Goal: Information Seeking & Learning: Learn about a topic

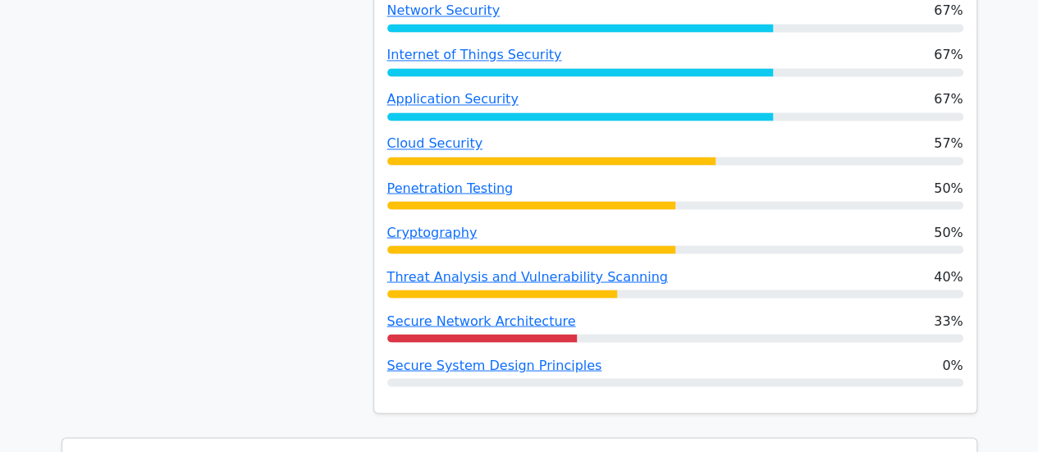
scroll to position [1368, 0]
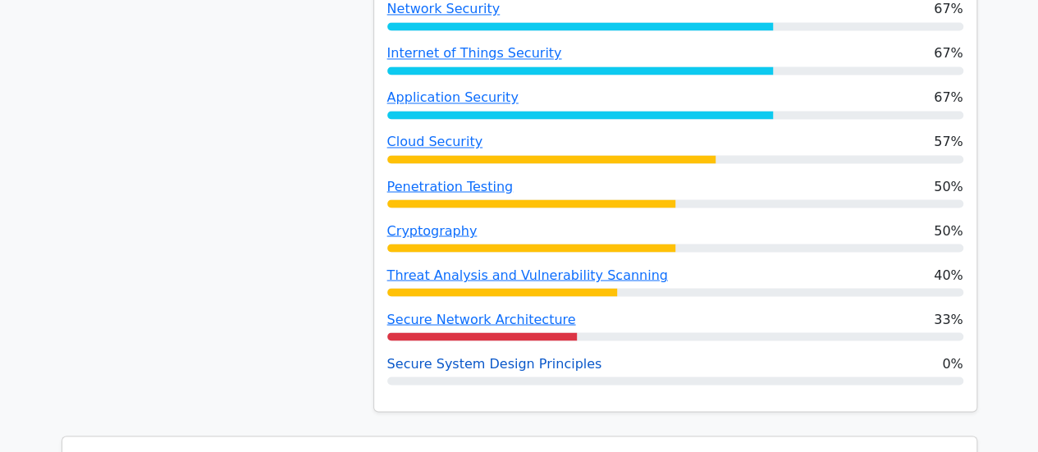
click at [522, 367] on link "Secure System Design Principles" at bounding box center [494, 363] width 215 height 16
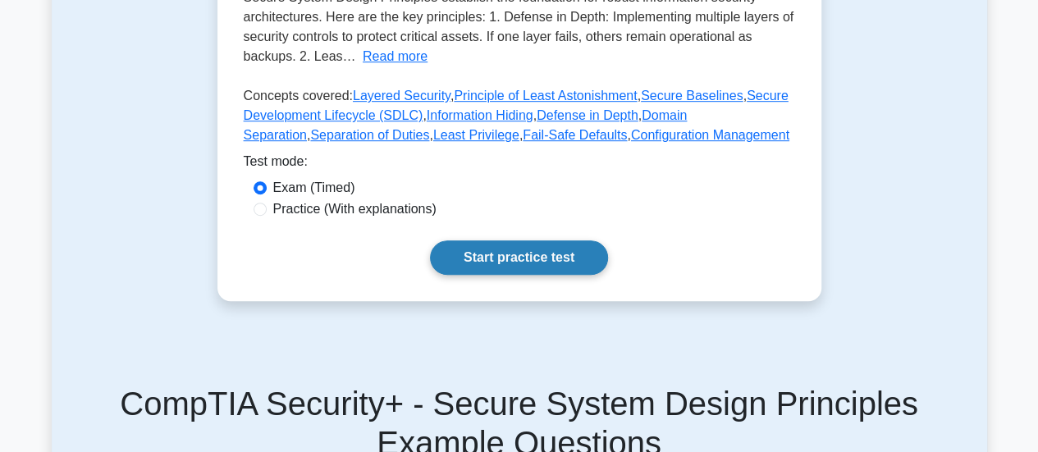
scroll to position [444, 0]
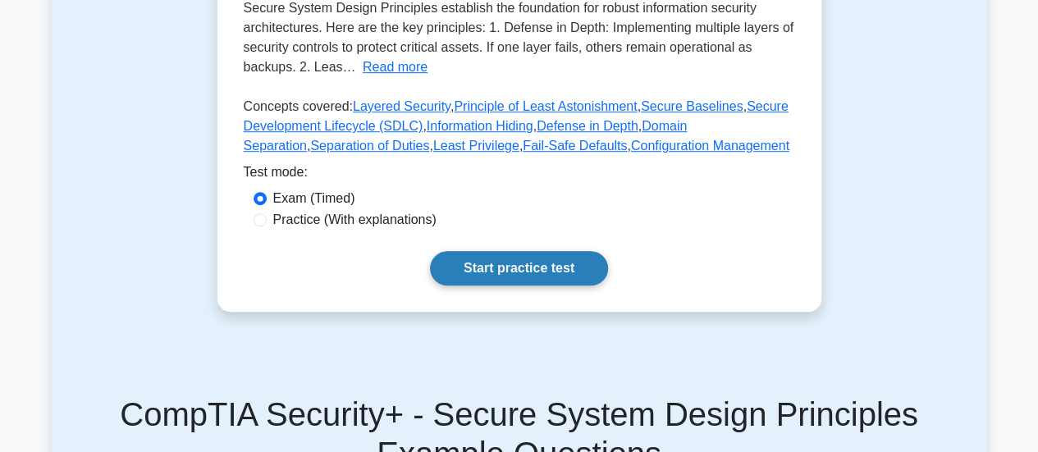
click at [519, 274] on link "Start practice test" at bounding box center [519, 268] width 178 height 34
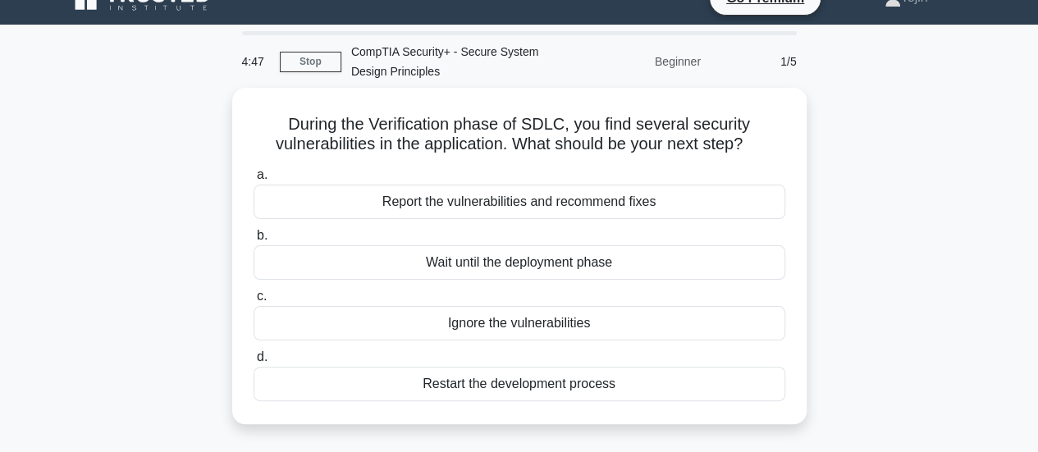
scroll to position [13, 0]
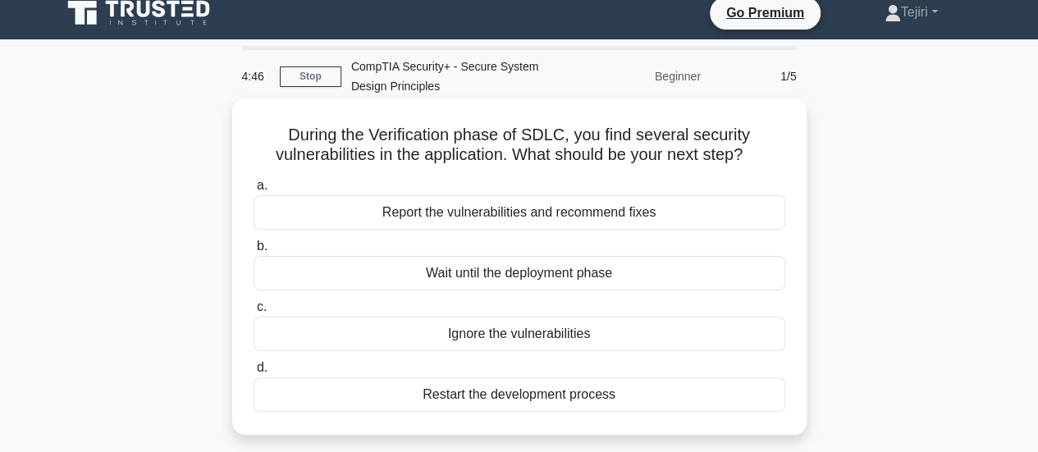
click at [500, 215] on div "Report the vulnerabilities and recommend fixes" at bounding box center [519, 212] width 532 height 34
click at [253, 191] on input "a. Report the vulnerabilities and recommend fixes" at bounding box center [253, 185] width 0 height 11
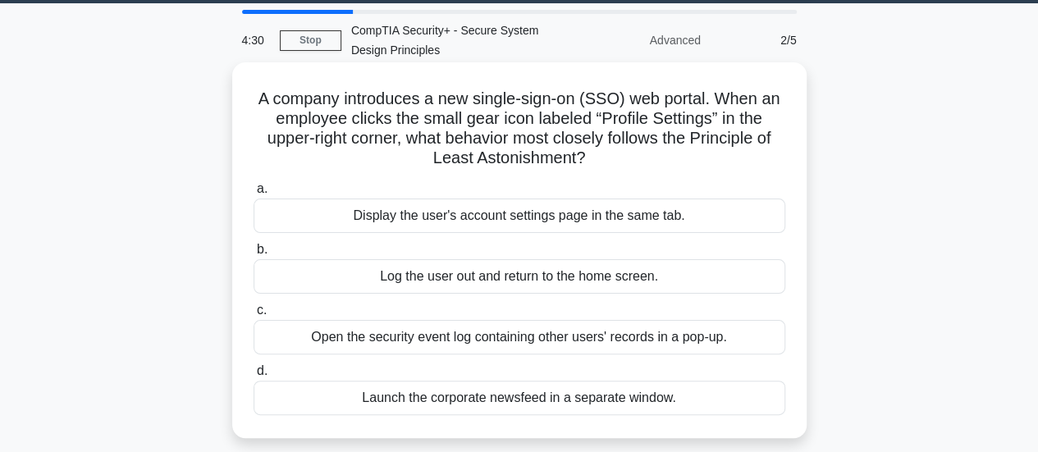
scroll to position [48, 0]
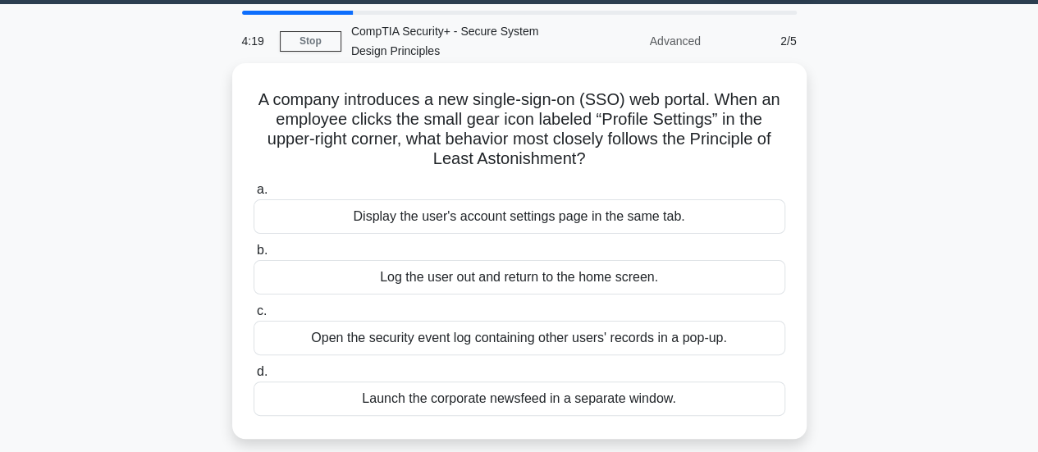
click at [494, 400] on div "Launch the corporate newsfeed in a separate window." at bounding box center [519, 398] width 532 height 34
click at [253, 377] on input "d. Launch the corporate newsfeed in a separate window." at bounding box center [253, 372] width 0 height 11
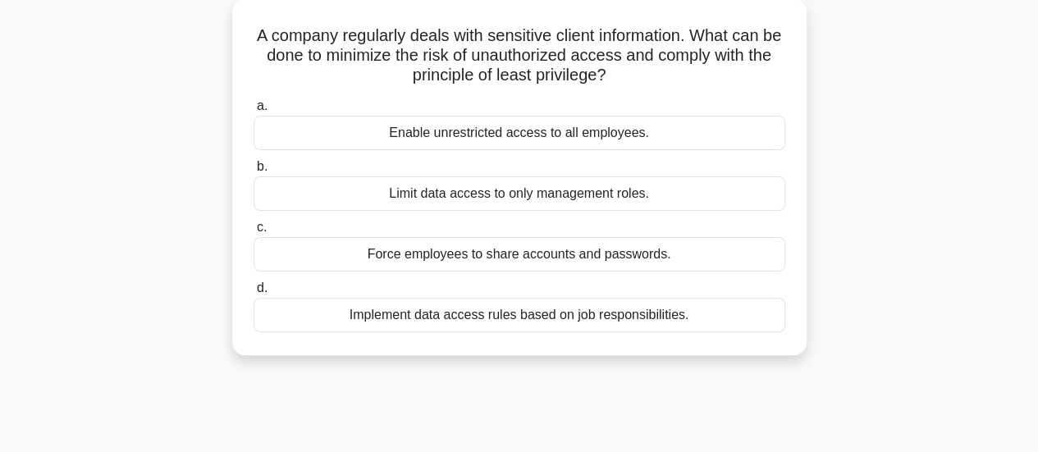
scroll to position [118, 0]
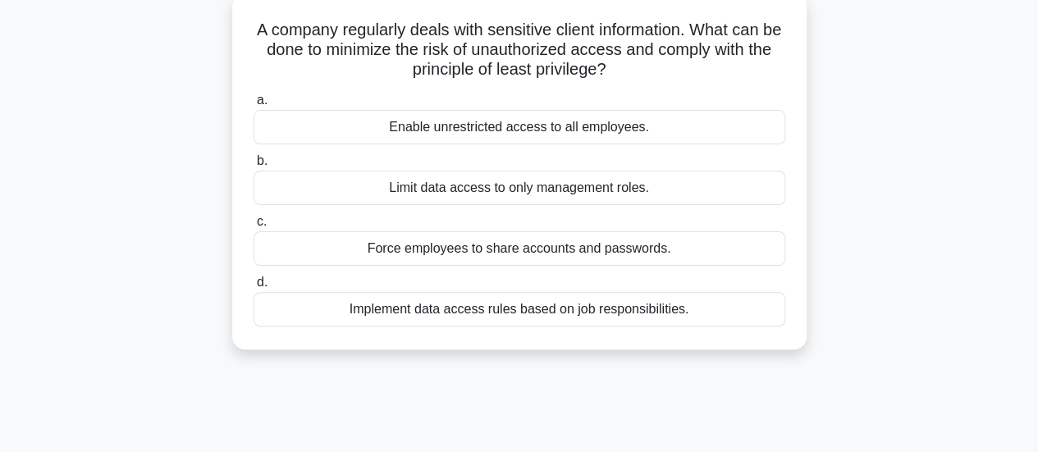
click at [504, 320] on div "Implement data access rules based on job responsibilities." at bounding box center [519, 309] width 532 height 34
click at [253, 288] on input "d. Implement data access rules based on job responsibilities." at bounding box center [253, 282] width 0 height 11
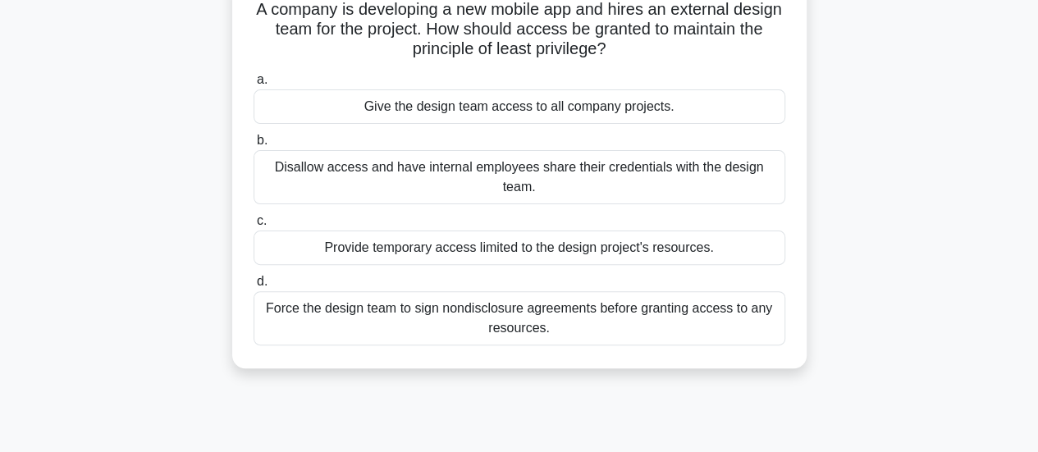
scroll to position [144, 0]
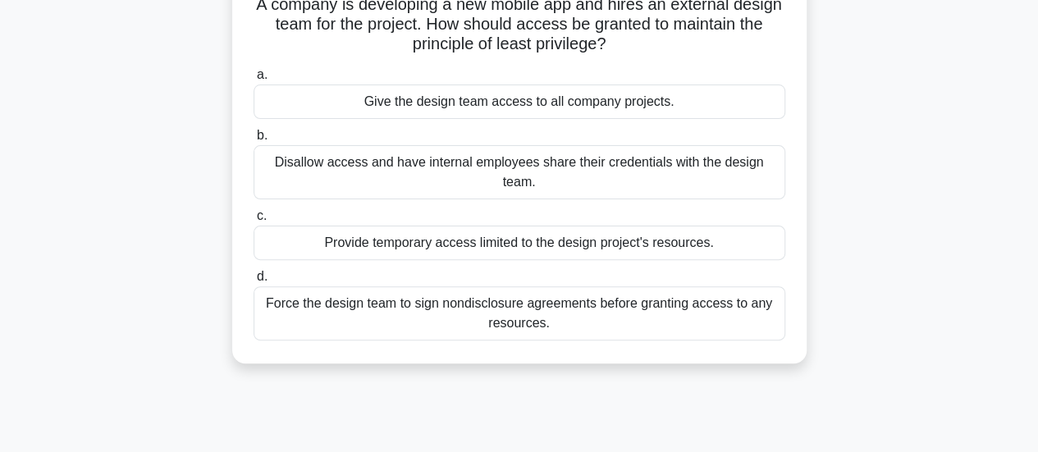
click at [596, 240] on div "Provide temporary access limited to the design project's resources." at bounding box center [519, 243] width 532 height 34
click at [253, 221] on input "c. Provide temporary access limited to the design project's resources." at bounding box center [253, 216] width 0 height 11
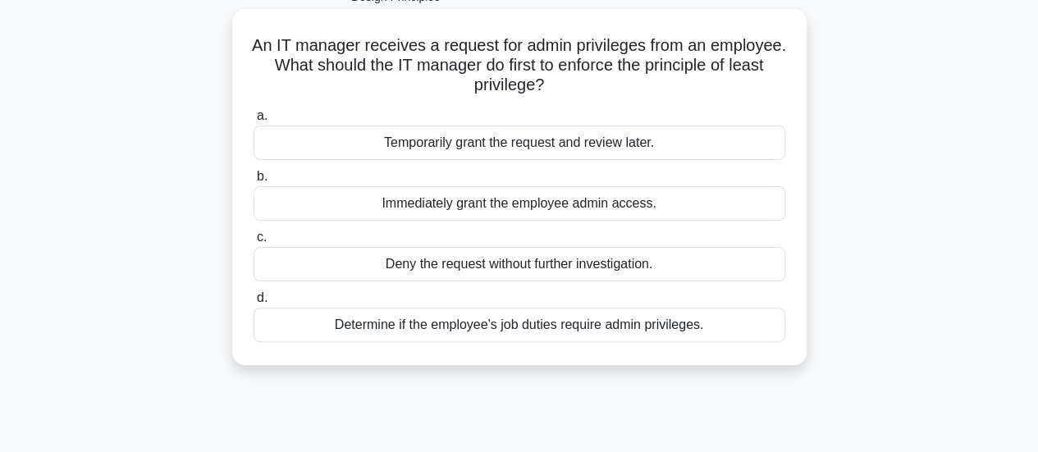
scroll to position [103, 0]
click at [492, 334] on div "Determine if the employee's job duties require admin privileges." at bounding box center [519, 324] width 532 height 34
click at [253, 303] on input "d. Determine if the employee's job duties require admin privileges." at bounding box center [253, 297] width 0 height 11
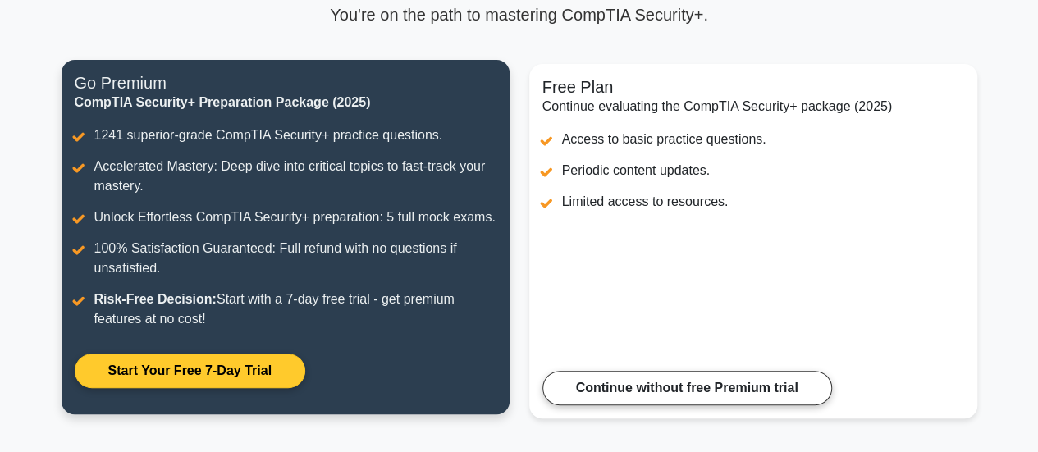
scroll to position [158, 0]
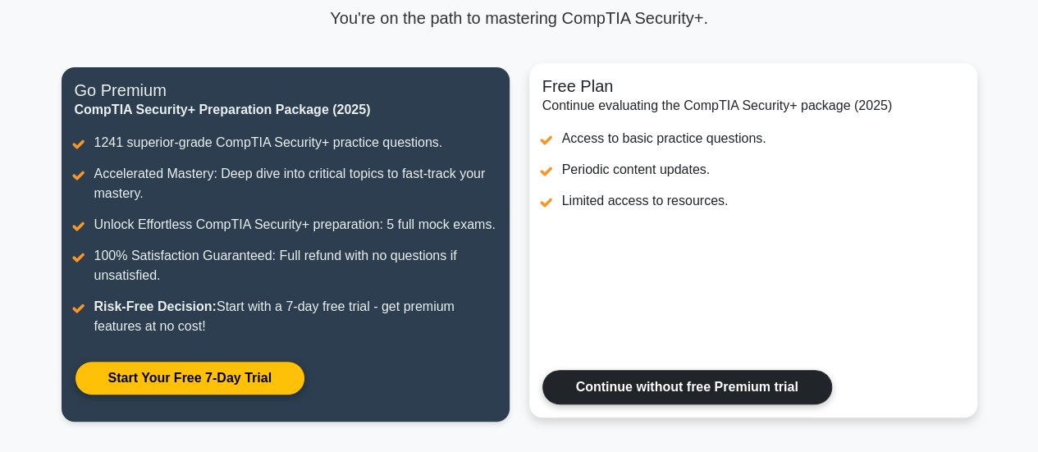
click at [686, 389] on link "Continue without free Premium trial" at bounding box center [687, 387] width 290 height 34
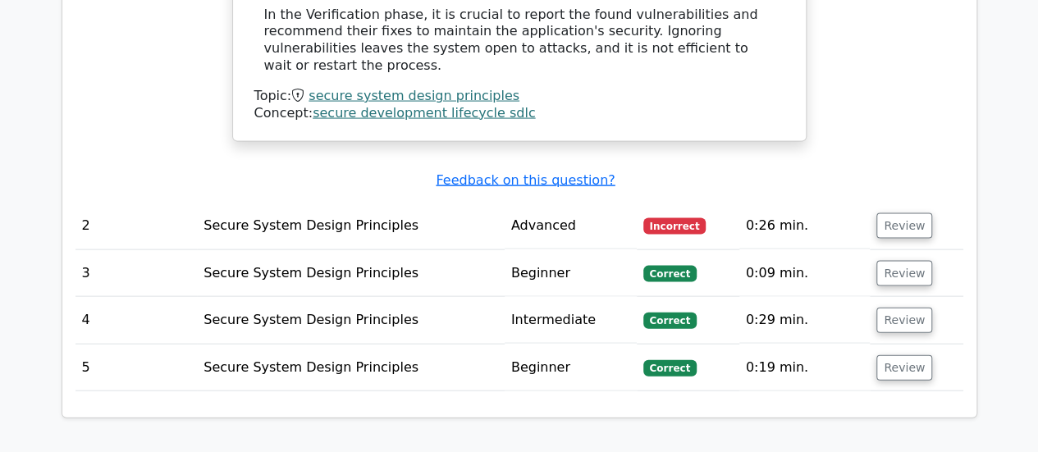
scroll to position [1499, 0]
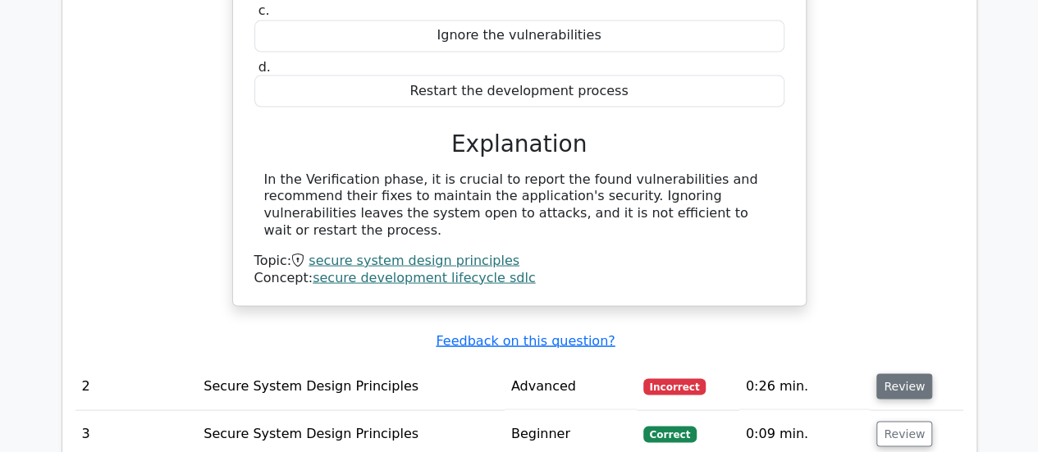
click at [886, 373] on button "Review" at bounding box center [904, 385] width 56 height 25
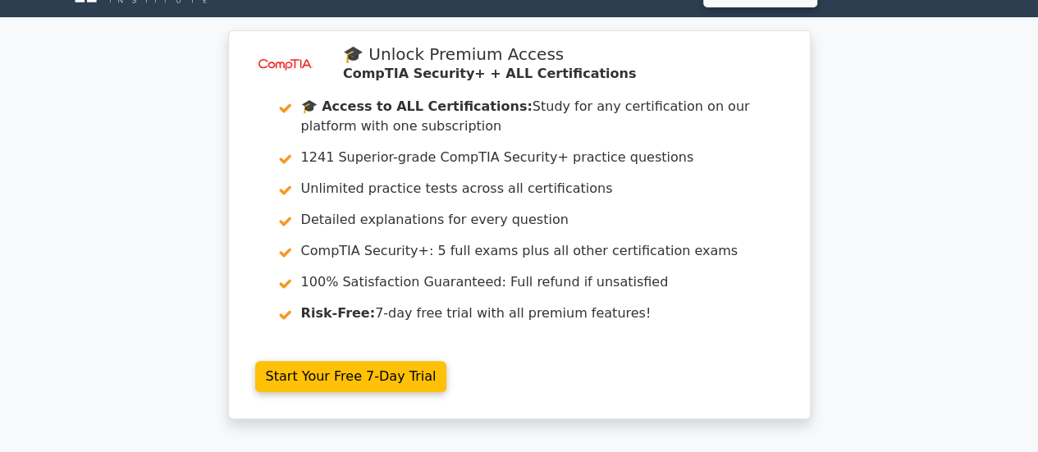
scroll to position [0, 0]
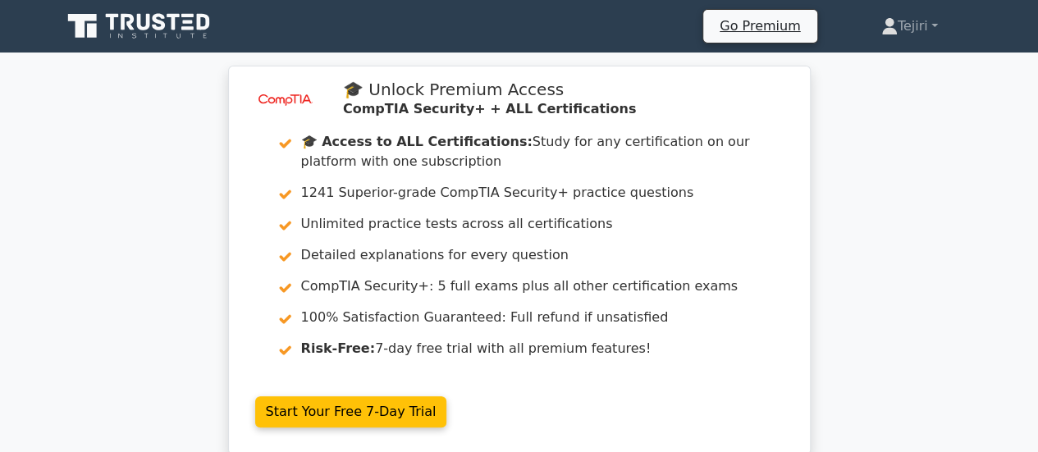
click at [138, 19] on icon at bounding box center [143, 22] width 13 height 16
click at [904, 21] on link "Tejiri" at bounding box center [909, 26] width 135 height 33
click at [177, 37] on icon at bounding box center [141, 26] width 158 height 31
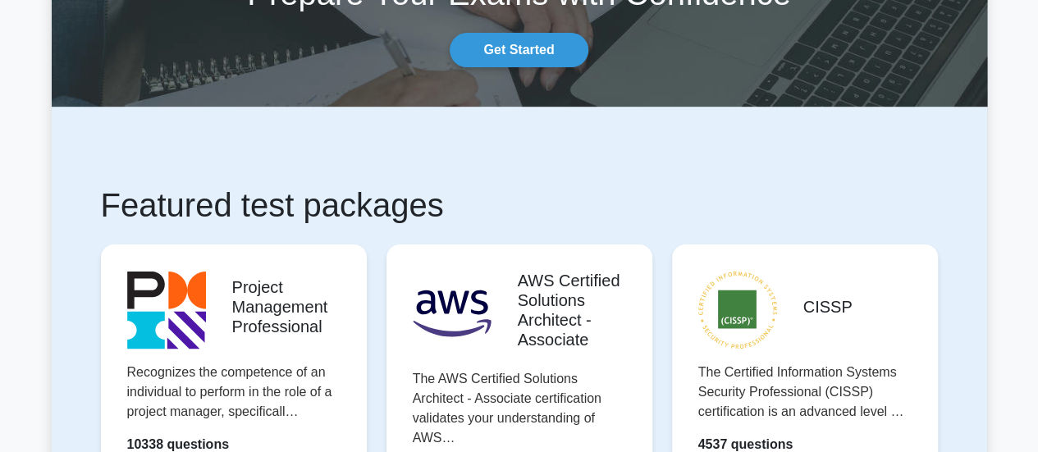
scroll to position [143, 0]
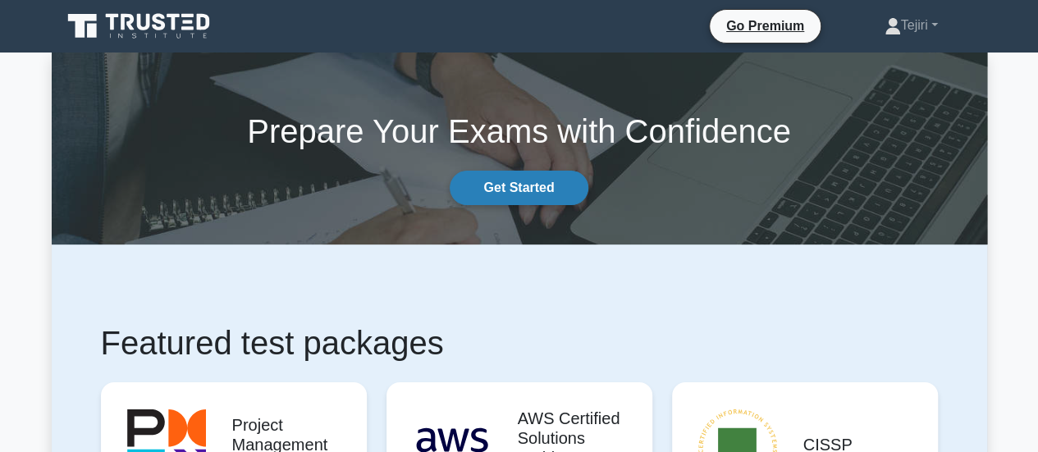
click at [523, 181] on link "Get Started" at bounding box center [519, 188] width 138 height 34
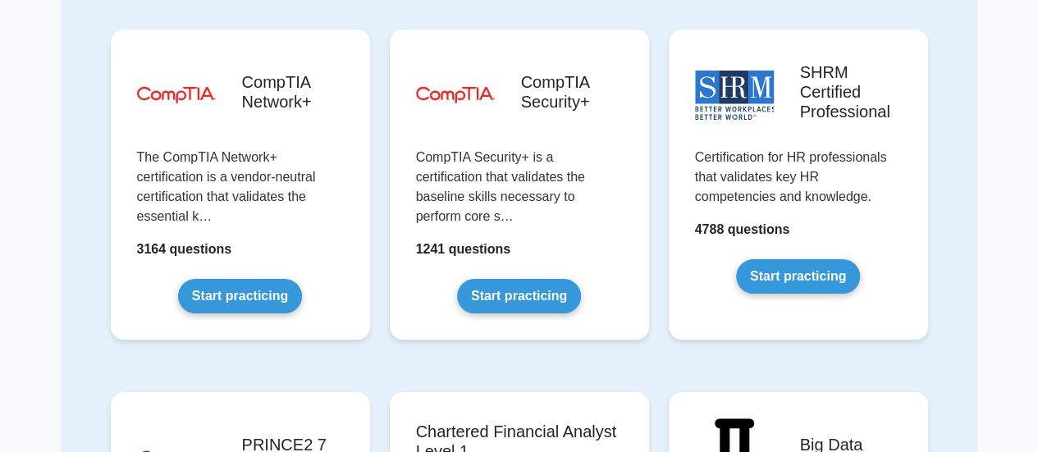
scroll to position [3096, 0]
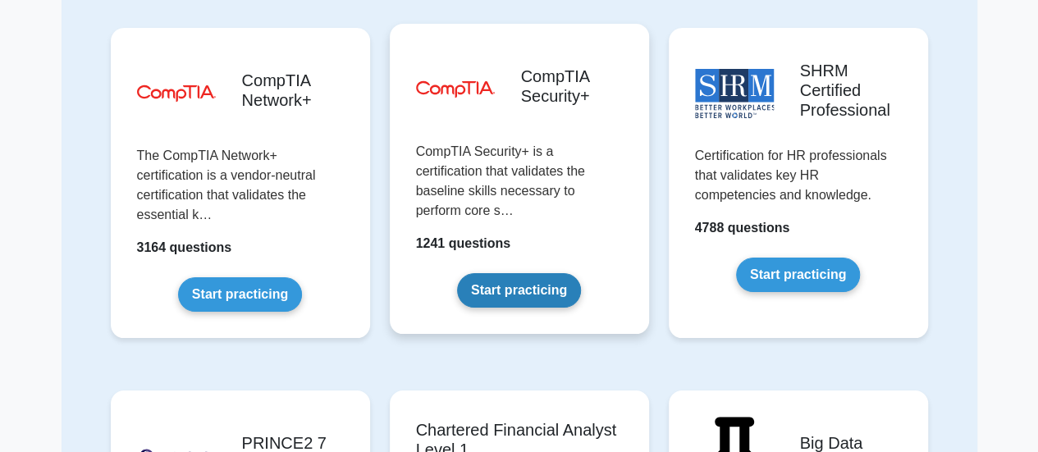
click at [541, 273] on link "Start practicing" at bounding box center [519, 290] width 124 height 34
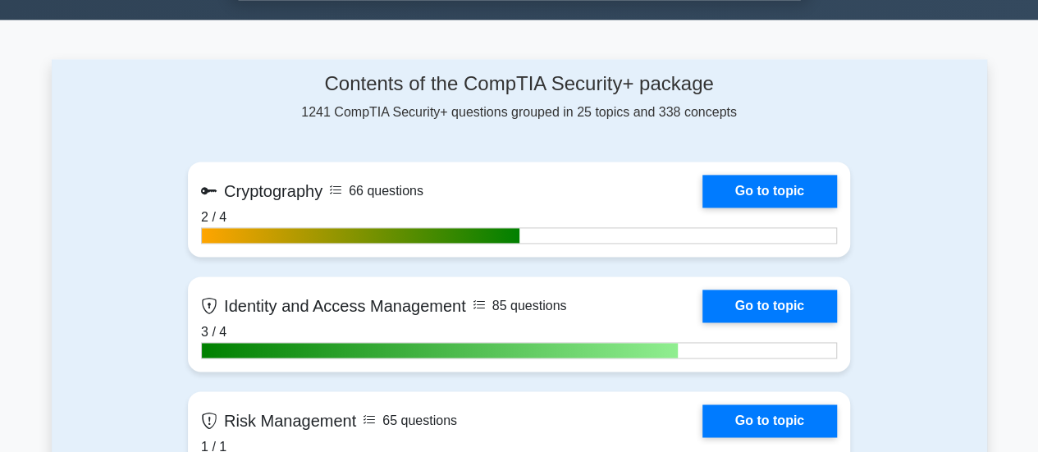
scroll to position [1077, 0]
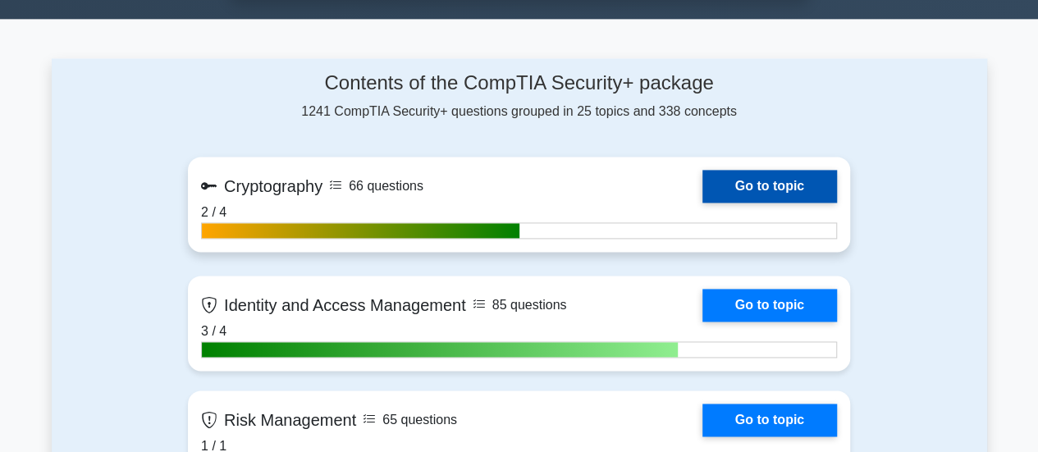
click at [702, 203] on link "Go to topic" at bounding box center [769, 186] width 135 height 33
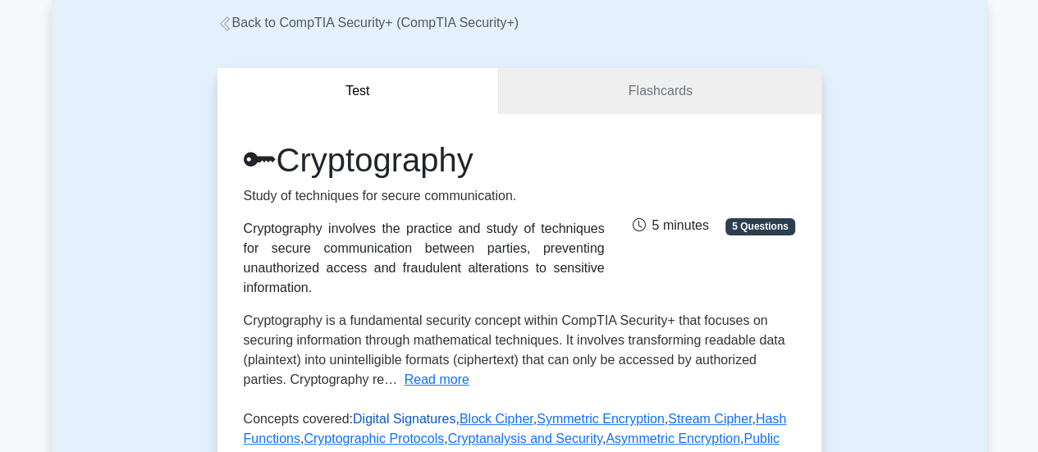
scroll to position [84, 0]
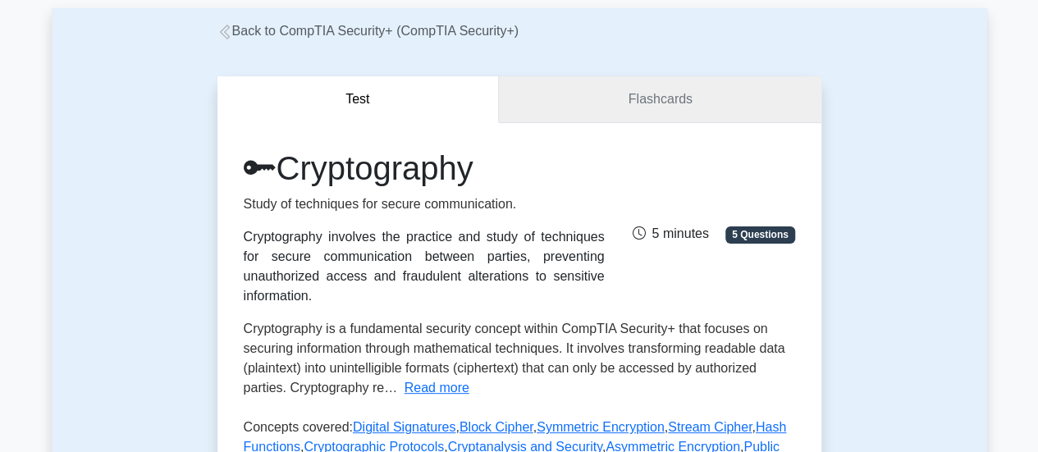
click at [604, 91] on link "Flashcards" at bounding box center [660, 99] width 322 height 47
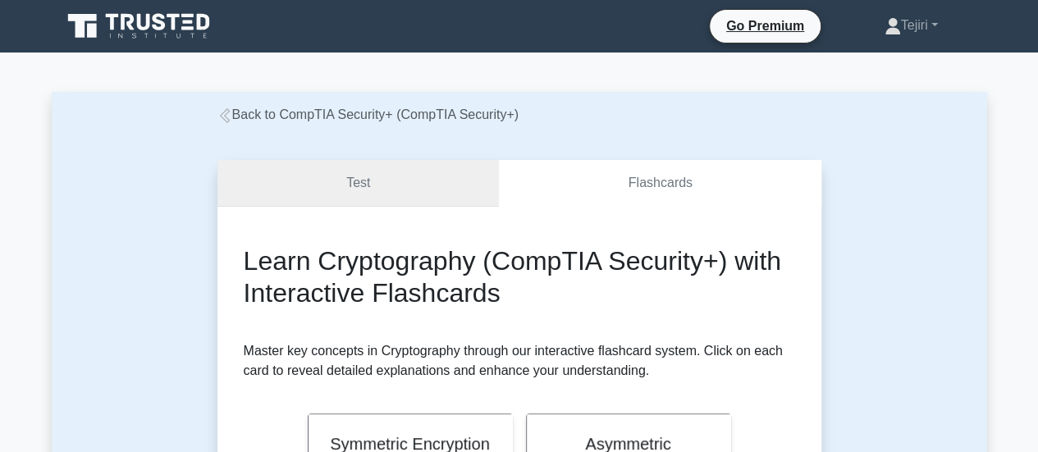
click at [393, 181] on link "Test" at bounding box center [358, 183] width 282 height 47
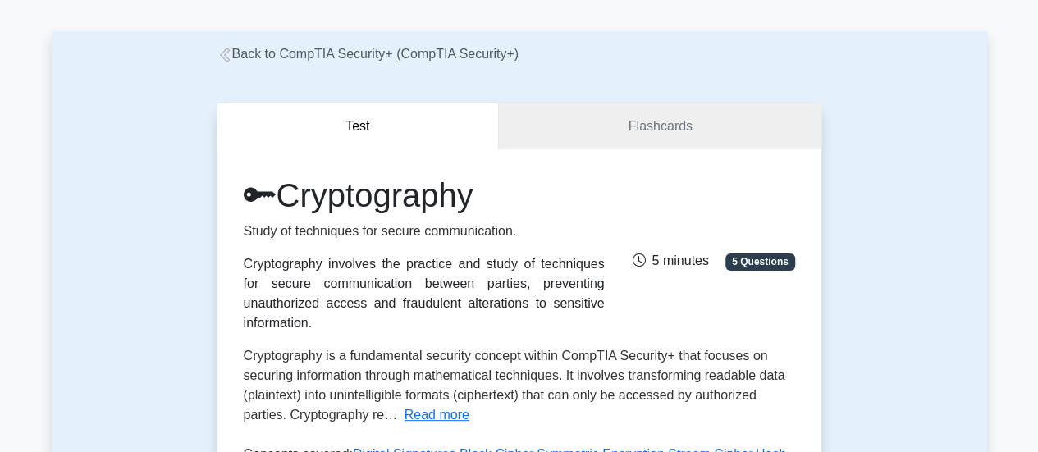
scroll to position [18, 0]
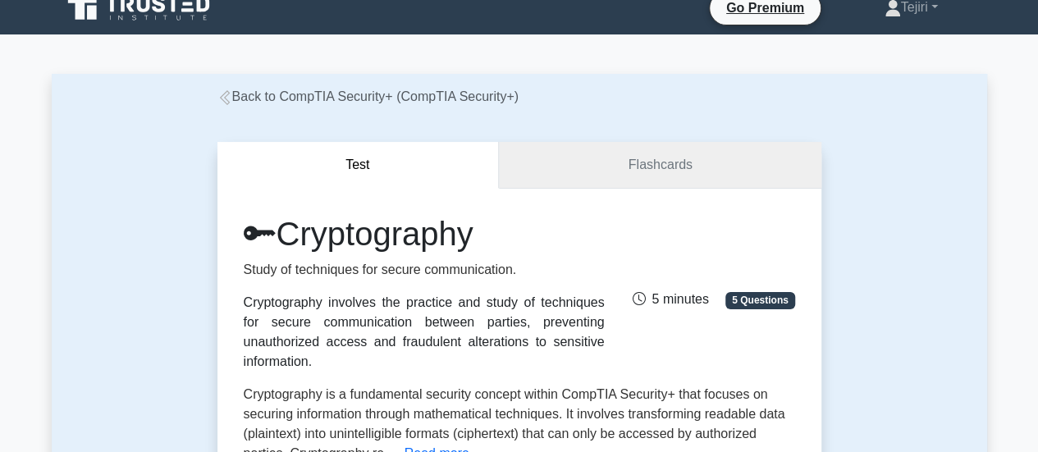
click at [626, 181] on link "Flashcards" at bounding box center [660, 165] width 322 height 47
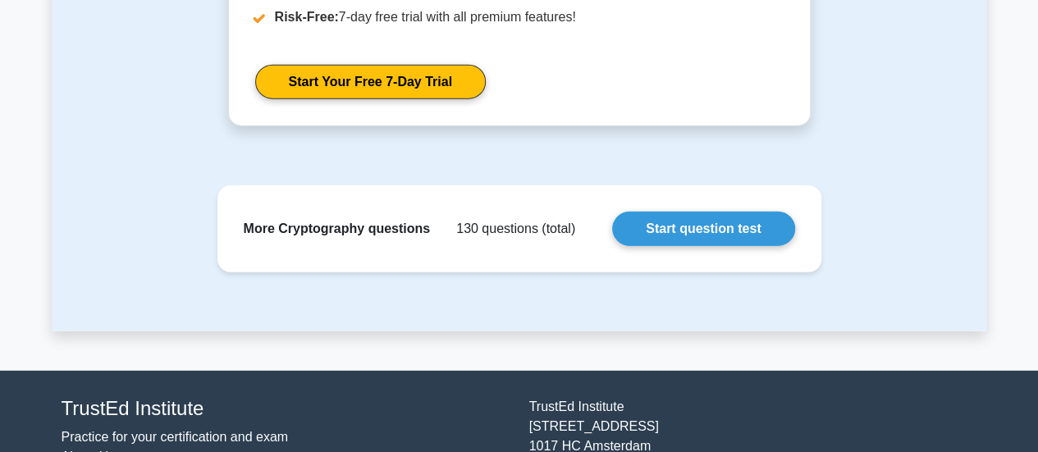
scroll to position [2145, 0]
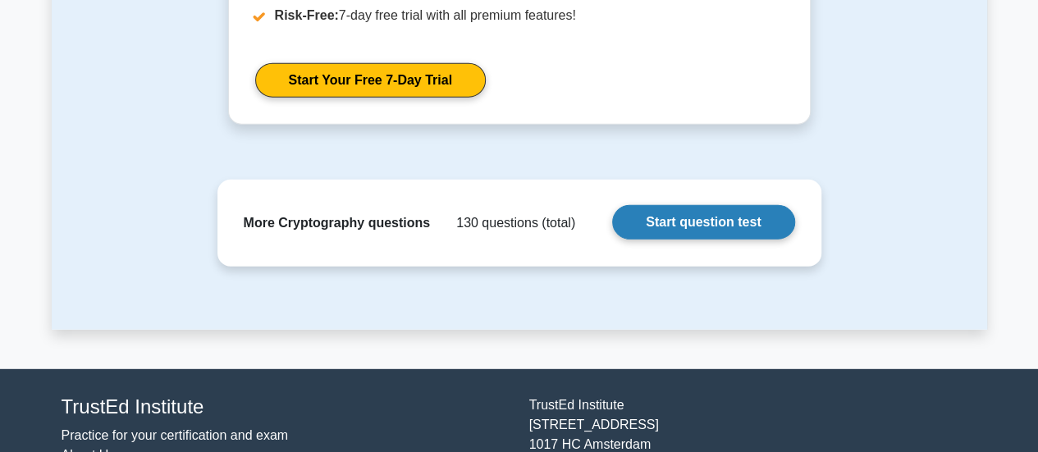
click at [688, 208] on link "Start question test" at bounding box center [703, 222] width 182 height 34
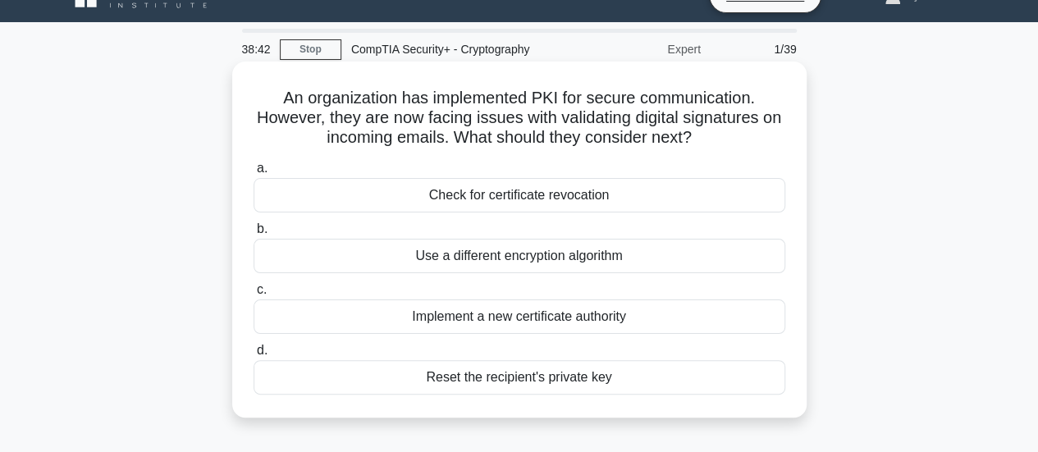
scroll to position [30, 0]
click at [486, 195] on div "Check for certificate revocation" at bounding box center [519, 196] width 532 height 34
click at [253, 175] on input "a. Check for certificate revocation" at bounding box center [253, 169] width 0 height 11
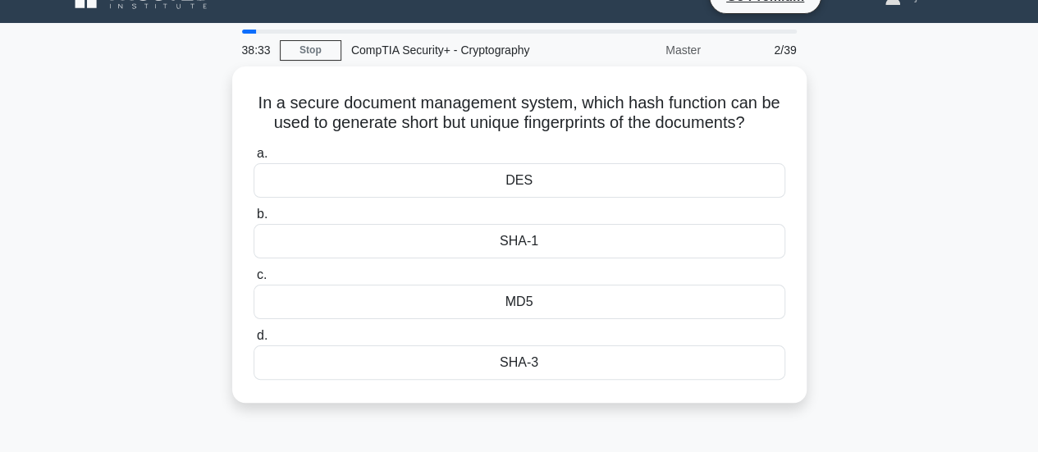
scroll to position [0, 0]
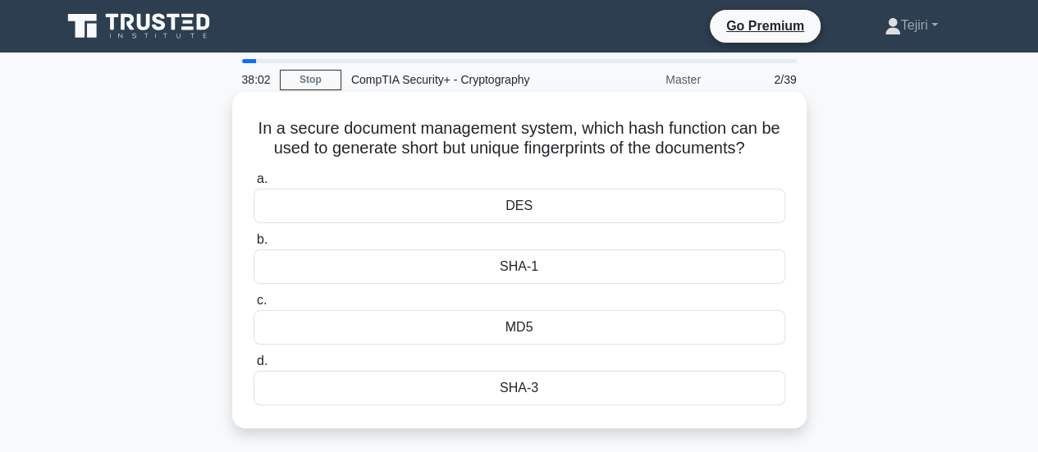
click at [495, 324] on div "MD5" at bounding box center [519, 327] width 532 height 34
click at [253, 306] on input "c. MD5" at bounding box center [253, 300] width 0 height 11
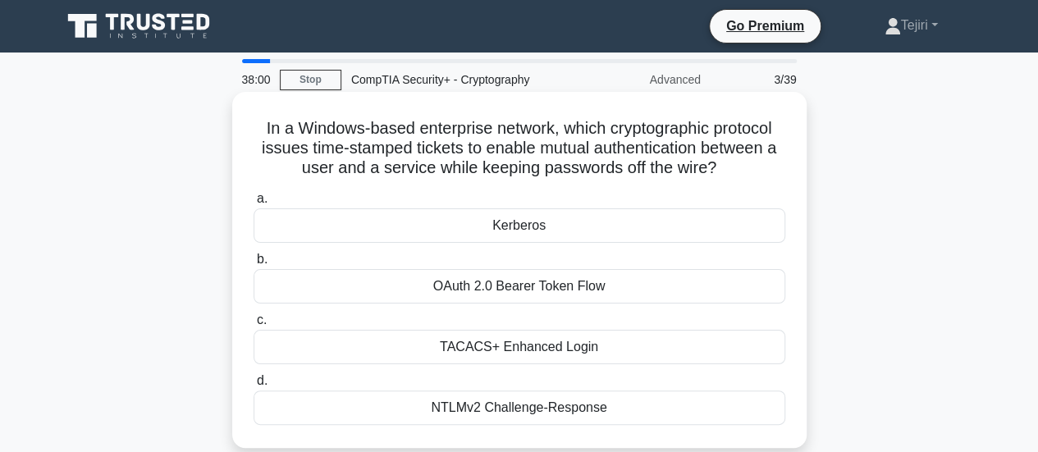
click at [533, 349] on div "TACACS+ Enhanced Login" at bounding box center [519, 347] width 532 height 34
click at [253, 326] on input "c. TACACS+ Enhanced Login" at bounding box center [253, 320] width 0 height 11
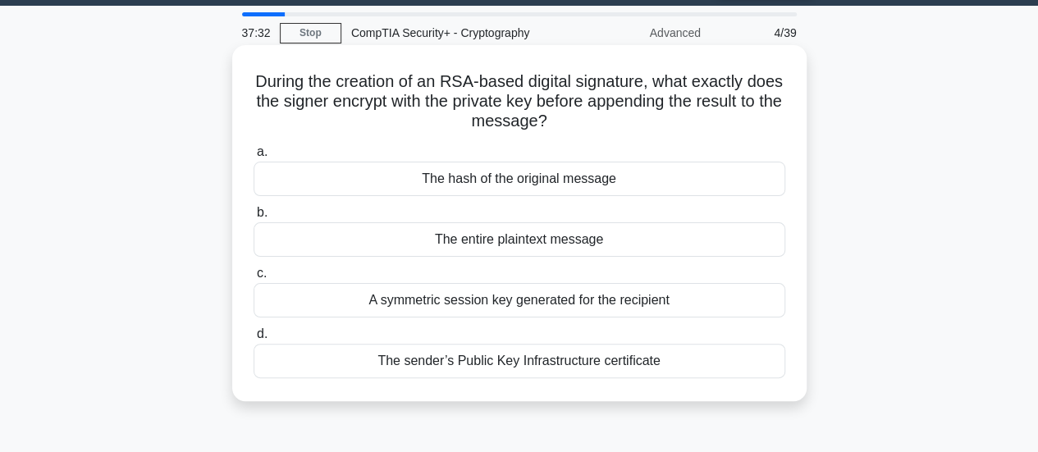
scroll to position [48, 0]
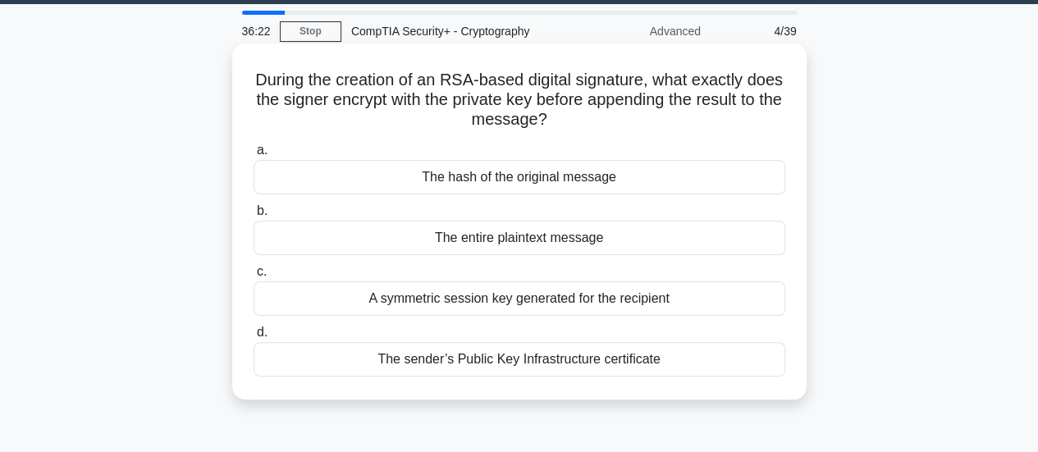
click at [549, 355] on div "The sender’s Public Key Infrastructure certificate" at bounding box center [519, 359] width 532 height 34
click at [253, 338] on input "d. The sender’s Public Key Infrastructure certificate" at bounding box center [253, 332] width 0 height 11
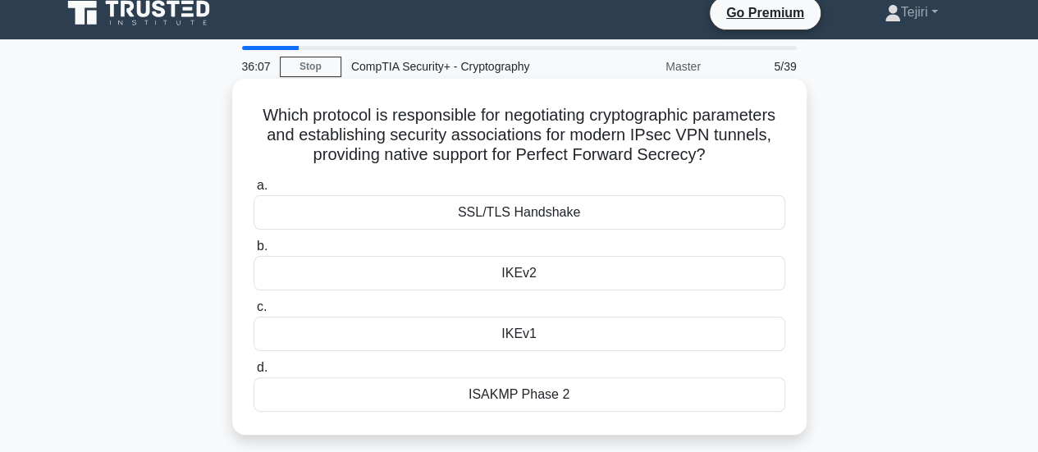
scroll to position [9, 0]
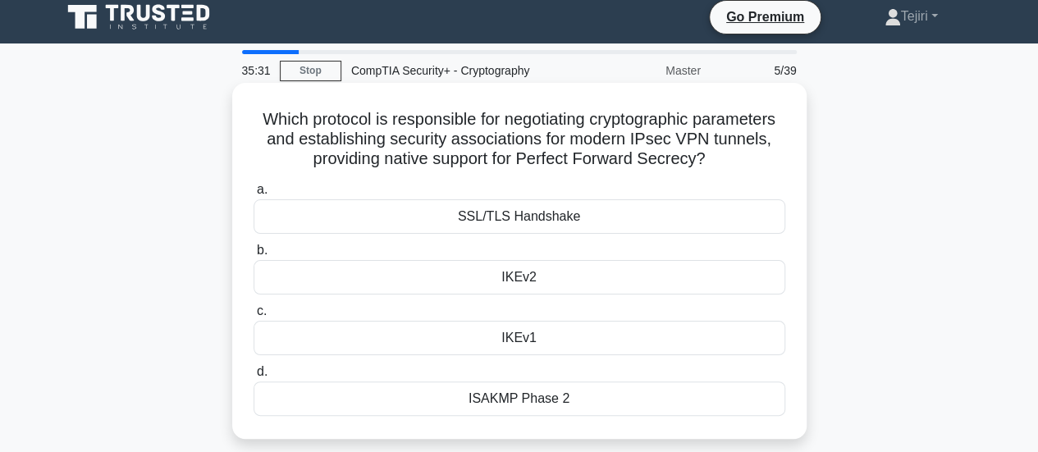
click at [563, 217] on div "SSL/TLS Handshake" at bounding box center [519, 216] width 532 height 34
click at [253, 195] on input "a. SSL/TLS Handshake" at bounding box center [253, 190] width 0 height 11
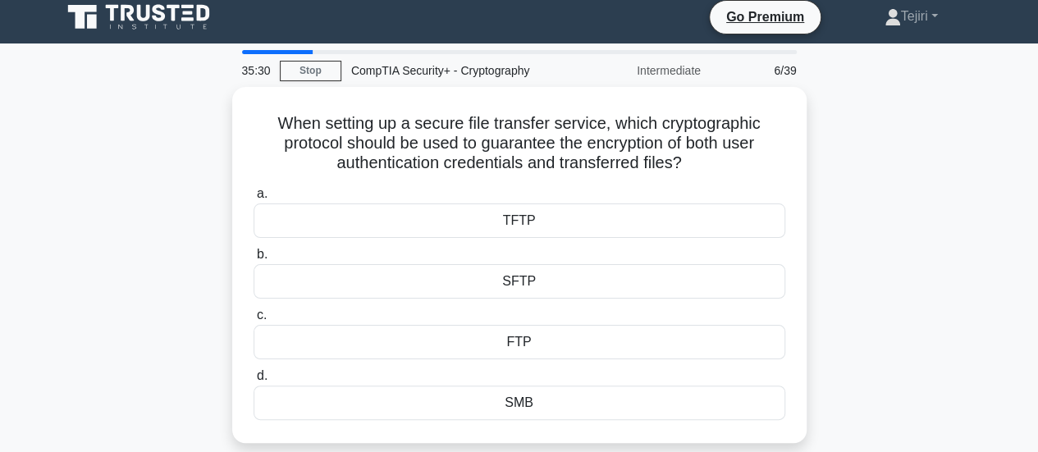
scroll to position [0, 0]
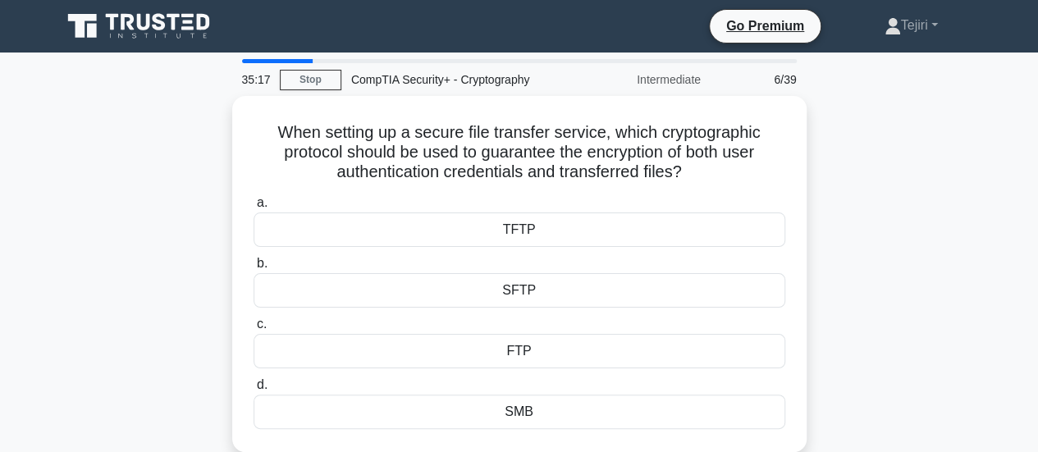
click at [97, 279] on div "When setting up a secure file transfer service, which cryptographic protocol sh…" at bounding box center [519, 284] width 935 height 376
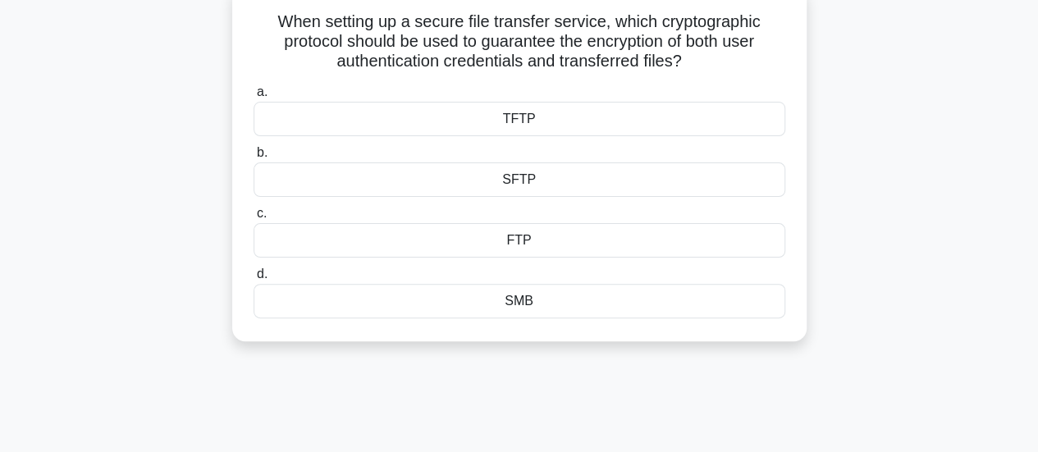
scroll to position [98, 0]
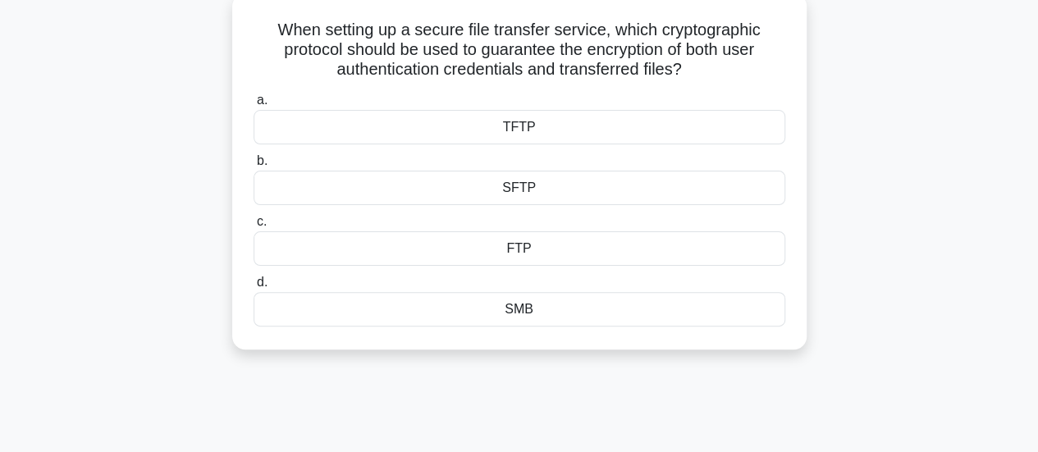
click at [518, 200] on div "SFTP" at bounding box center [519, 188] width 532 height 34
click at [253, 167] on input "b. SFTP" at bounding box center [253, 161] width 0 height 11
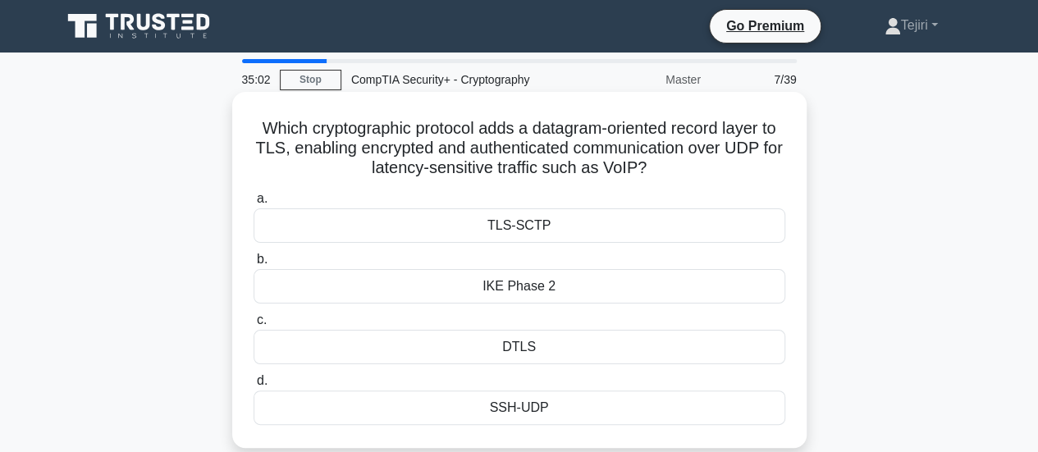
scroll to position [46, 0]
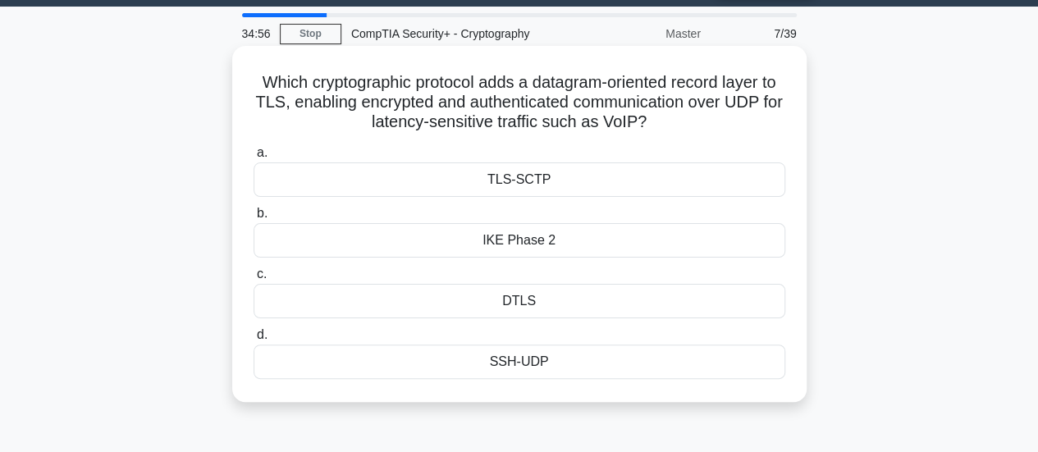
click at [579, 357] on div "SSH-UDP" at bounding box center [519, 362] width 532 height 34
click at [253, 340] on input "d. SSH-UDP" at bounding box center [253, 335] width 0 height 11
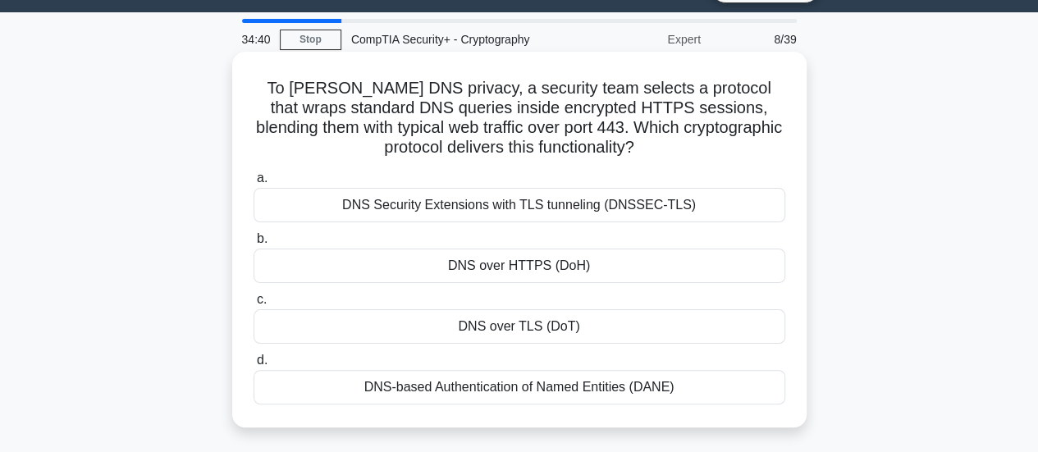
scroll to position [42, 0]
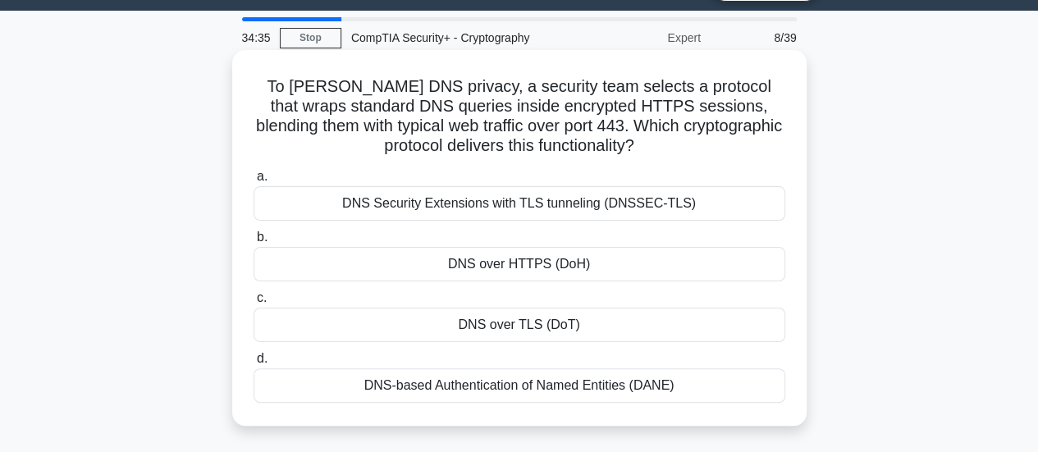
click at [597, 261] on div "DNS over HTTPS (DoH)" at bounding box center [519, 264] width 532 height 34
click at [253, 243] on input "b. DNS over HTTPS (DoH)" at bounding box center [253, 237] width 0 height 11
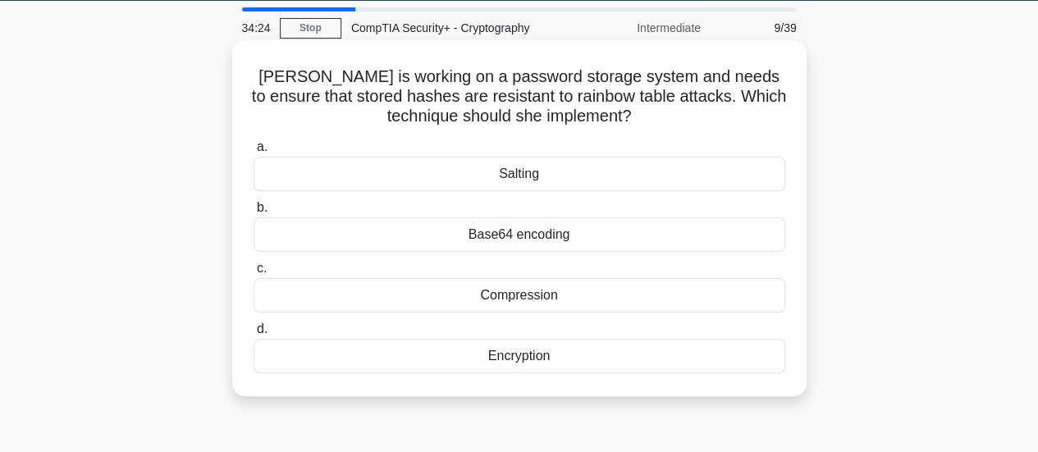
scroll to position [49, 0]
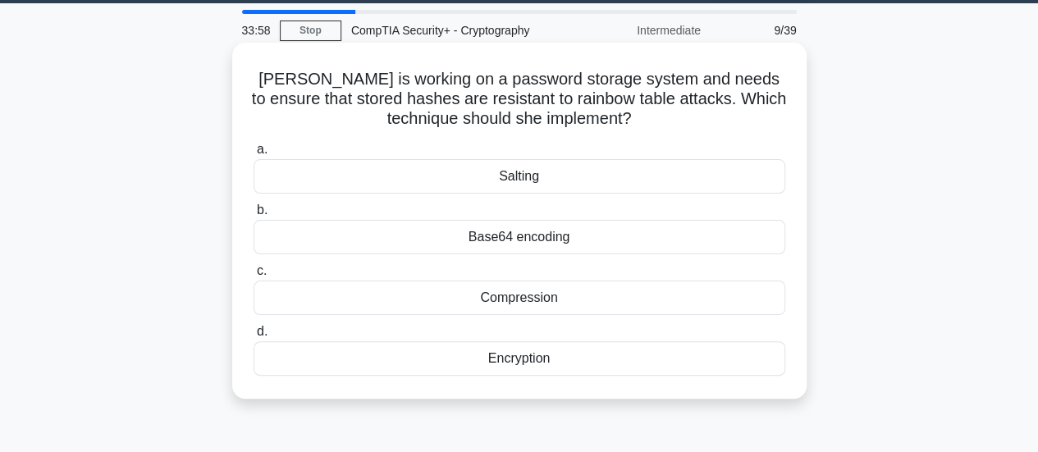
click at [558, 363] on div "Encryption" at bounding box center [519, 358] width 532 height 34
click at [253, 337] on input "d. Encryption" at bounding box center [253, 331] width 0 height 11
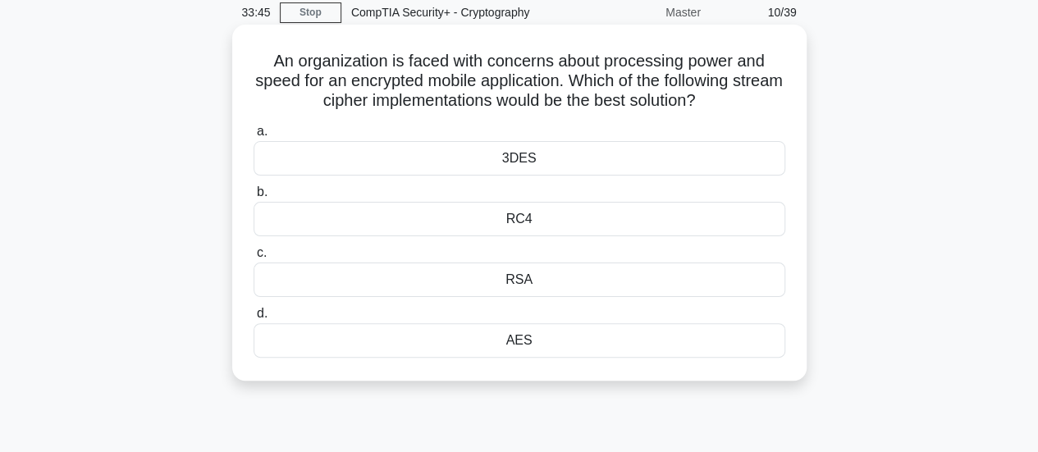
scroll to position [66, 0]
click at [553, 338] on div "AES" at bounding box center [519, 341] width 532 height 34
click at [253, 320] on input "d. AES" at bounding box center [253, 314] width 0 height 11
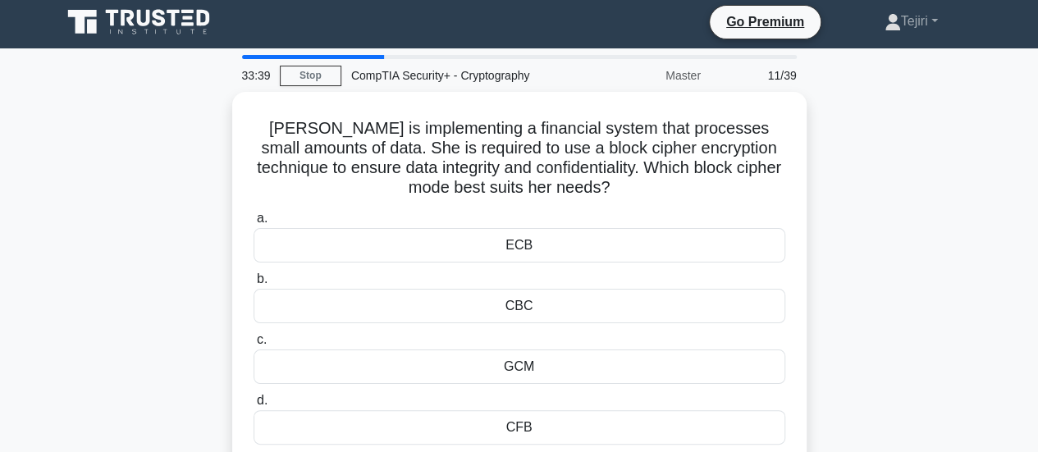
scroll to position [0, 0]
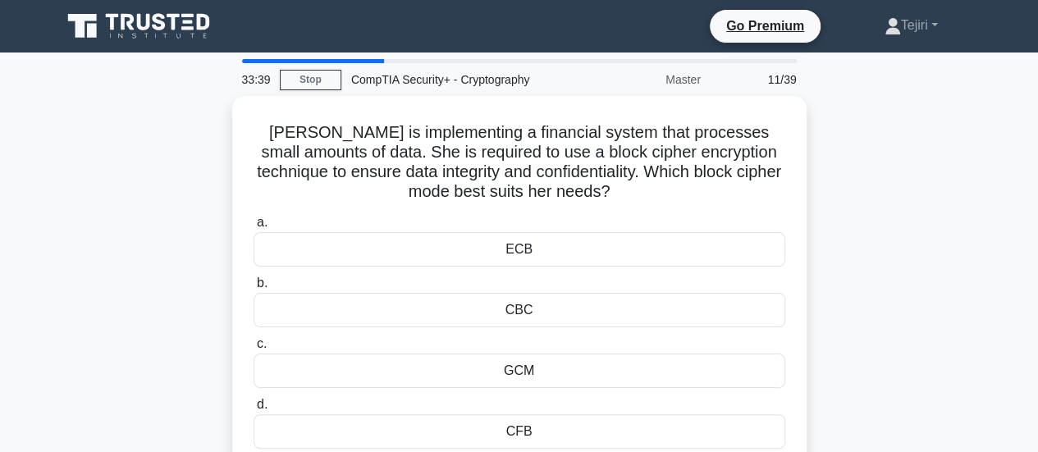
click at [553, 338] on div "a. ECB b. CBC c." at bounding box center [519, 330] width 551 height 243
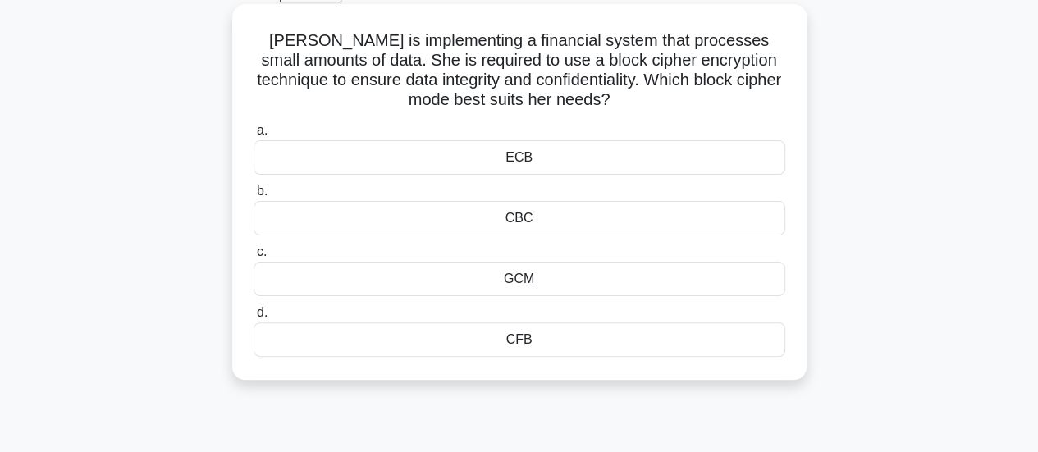
scroll to position [90, 0]
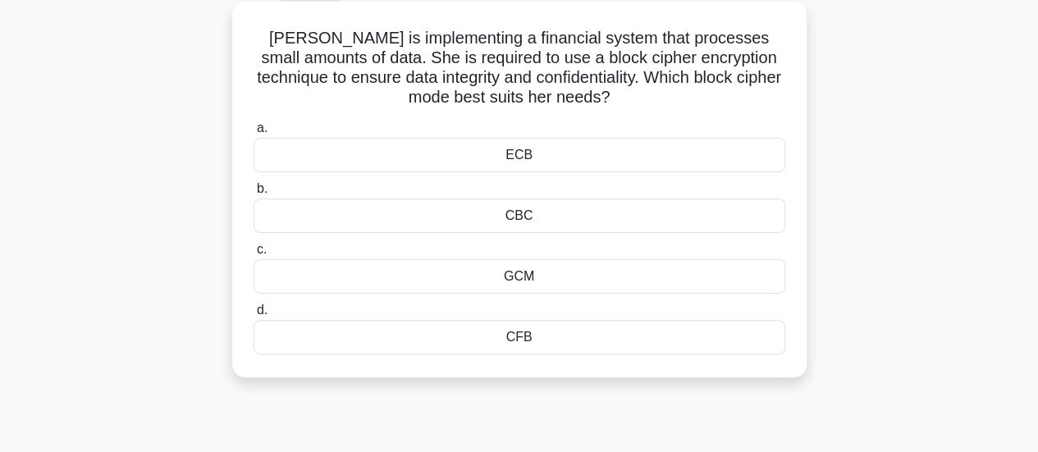
click at [547, 201] on div "CBC" at bounding box center [519, 216] width 532 height 34
click at [253, 194] on input "b. CBC" at bounding box center [253, 189] width 0 height 11
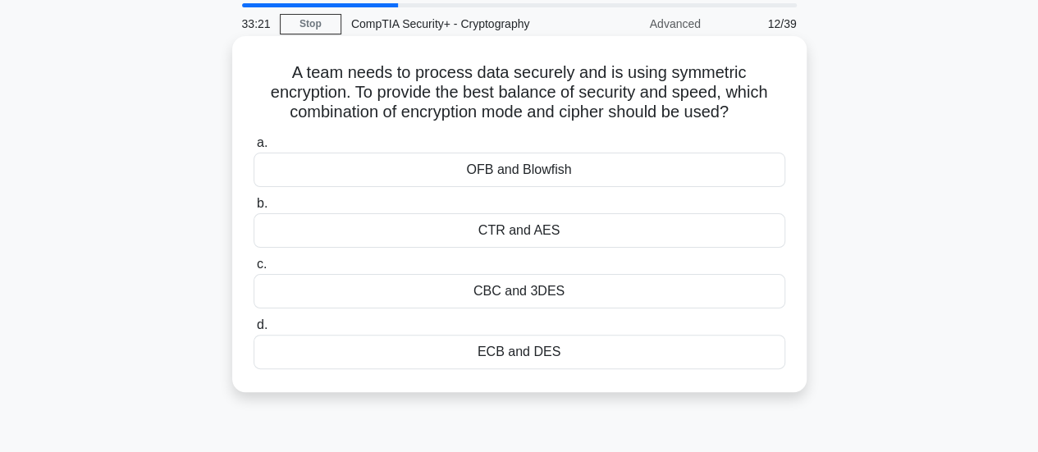
scroll to position [57, 0]
click at [536, 224] on div "CTR and AES" at bounding box center [519, 229] width 532 height 34
click at [253, 208] on input "b. CTR and AES" at bounding box center [253, 203] width 0 height 11
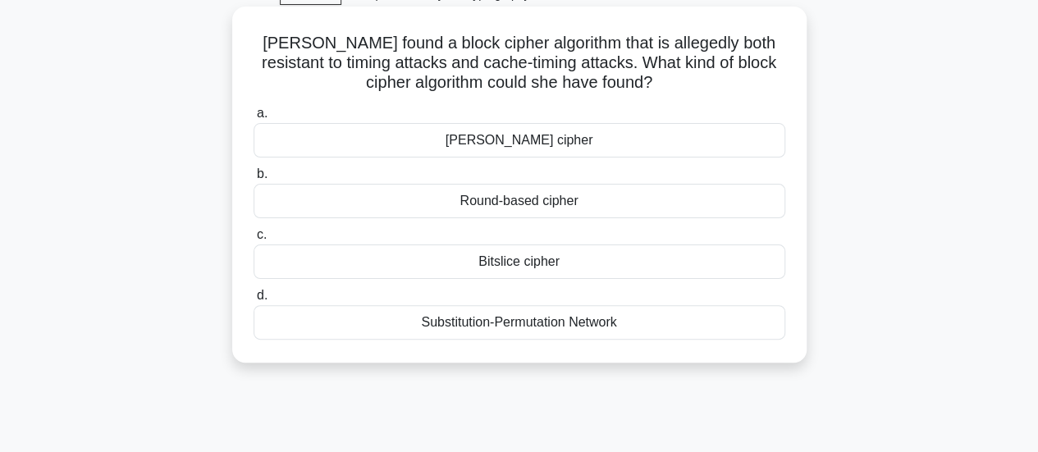
scroll to position [0, 0]
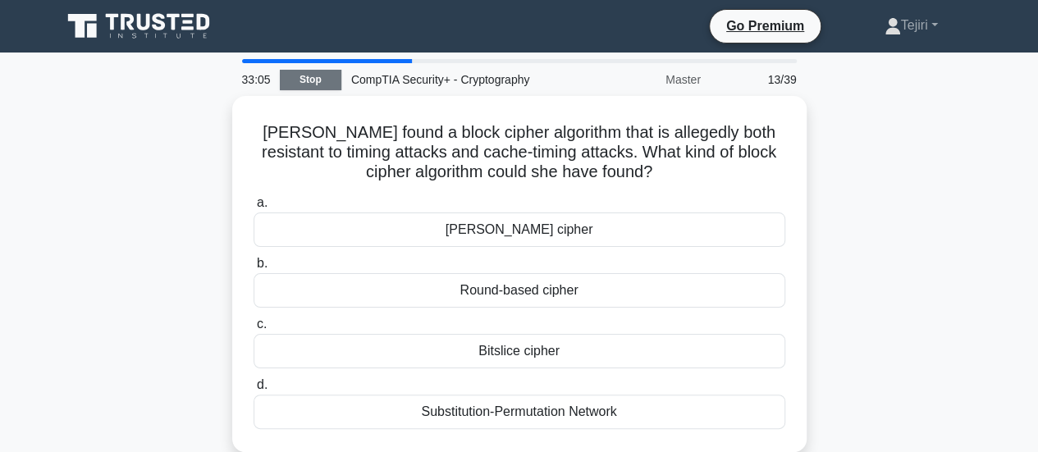
click at [292, 85] on link "Stop" at bounding box center [311, 80] width 62 height 21
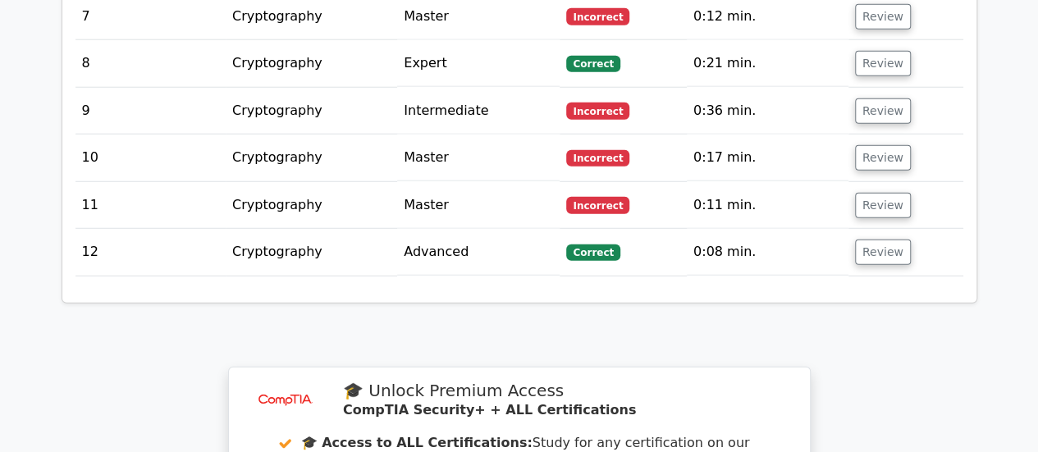
scroll to position [2123, 0]
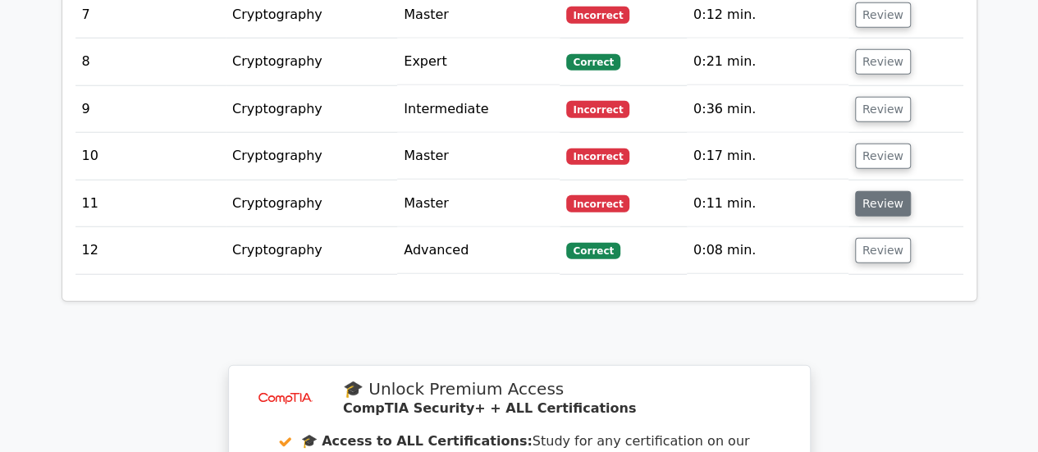
click at [868, 191] on button "Review" at bounding box center [883, 203] width 56 height 25
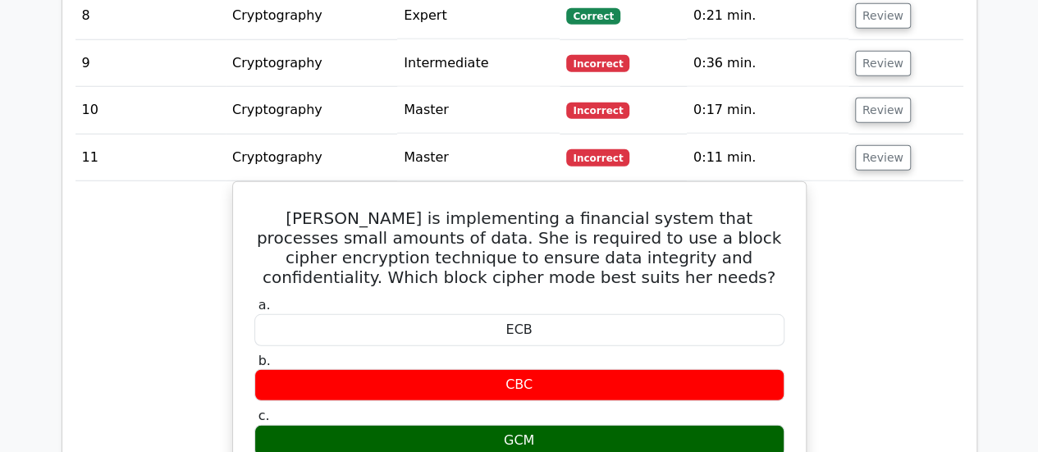
scroll to position [2167, 0]
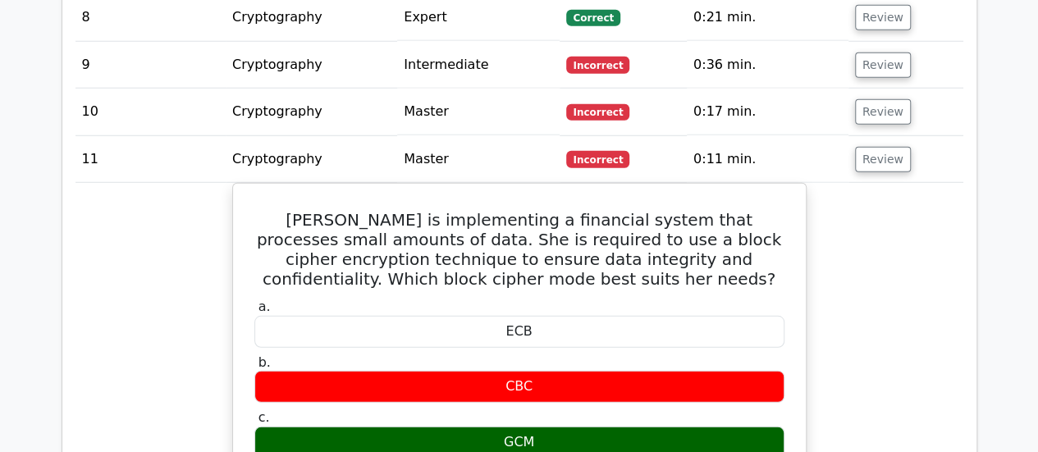
click at [873, 53] on td "Review" at bounding box center [905, 65] width 115 height 47
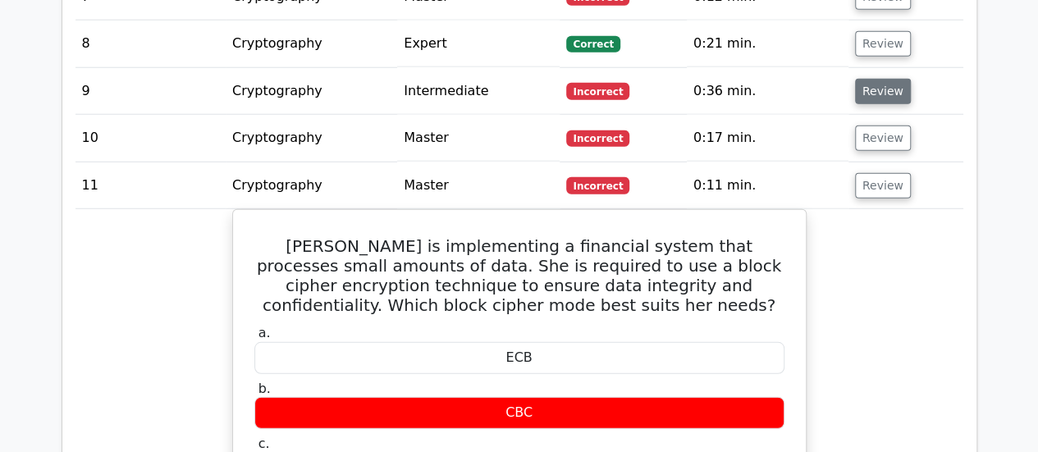
click at [866, 79] on button "Review" at bounding box center [883, 91] width 56 height 25
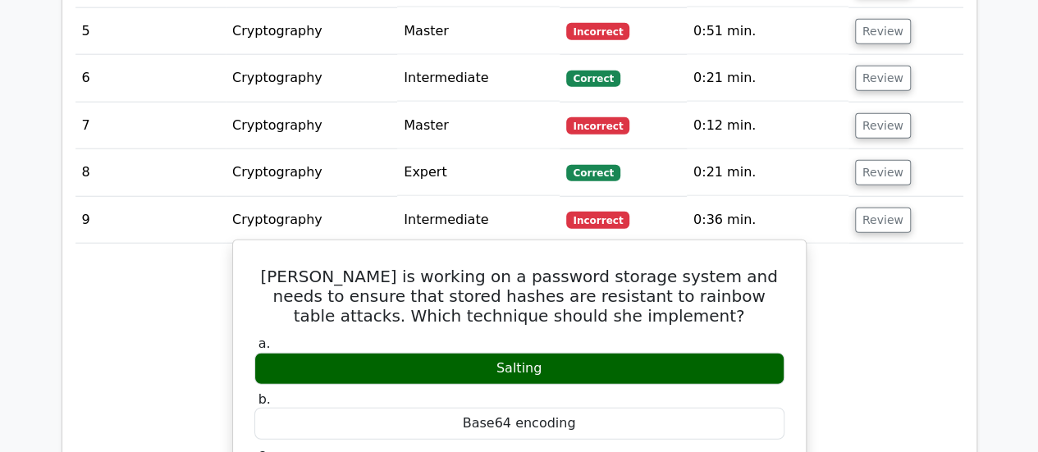
scroll to position [1961, 0]
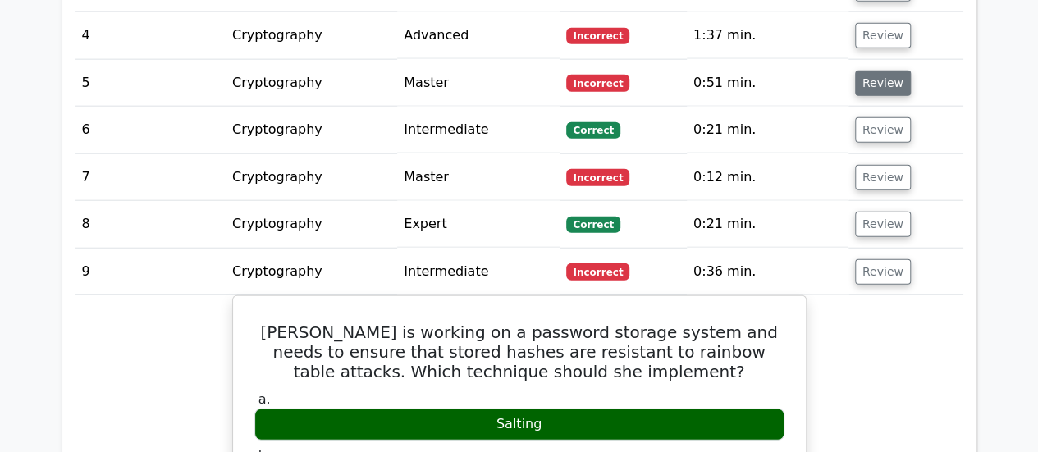
click at [866, 71] on button "Review" at bounding box center [883, 83] width 56 height 25
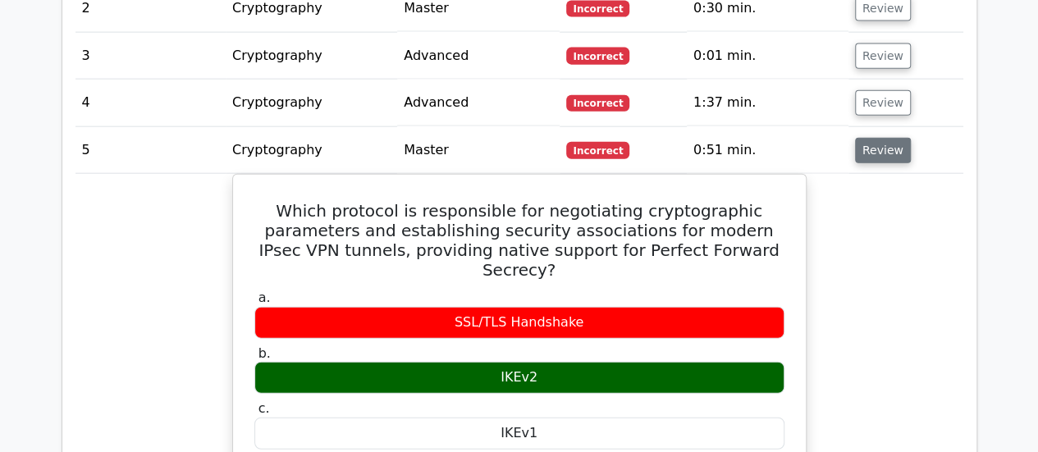
scroll to position [1888, 0]
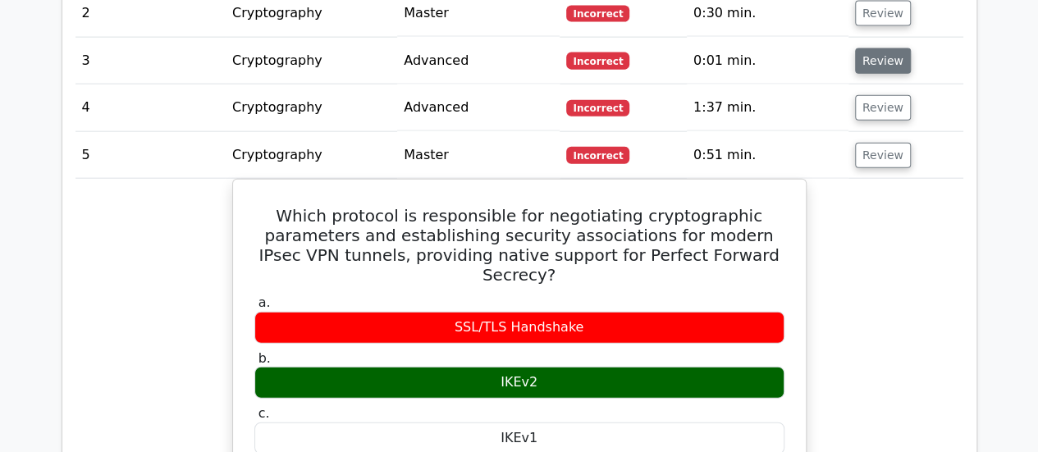
click at [869, 48] on button "Review" at bounding box center [883, 60] width 56 height 25
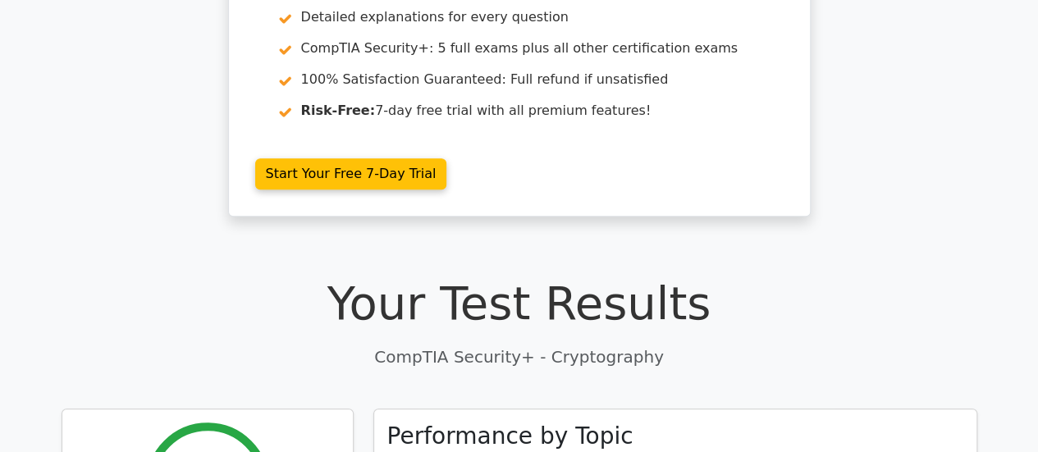
scroll to position [0, 0]
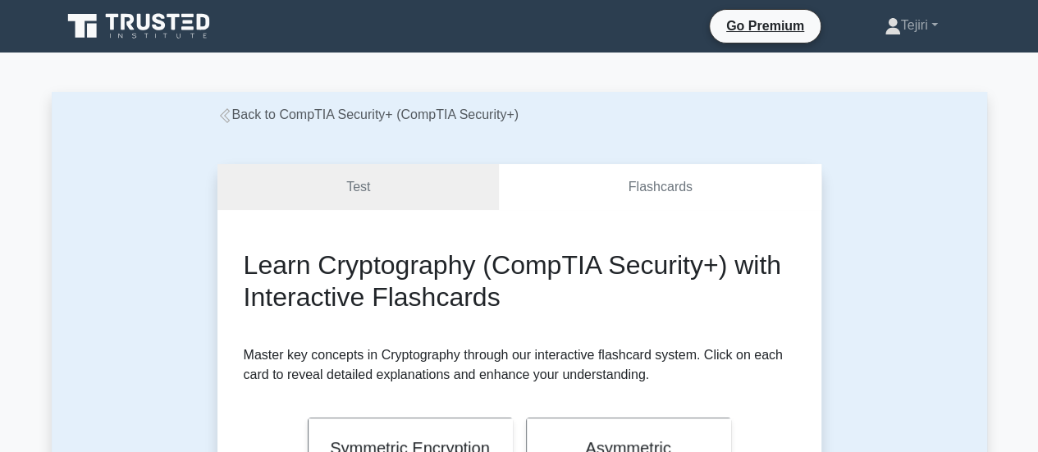
click at [247, 118] on link "Back to CompTIA Security+ (CompTIA Security+)" at bounding box center [367, 114] width 301 height 14
